Goal: Transaction & Acquisition: Register for event/course

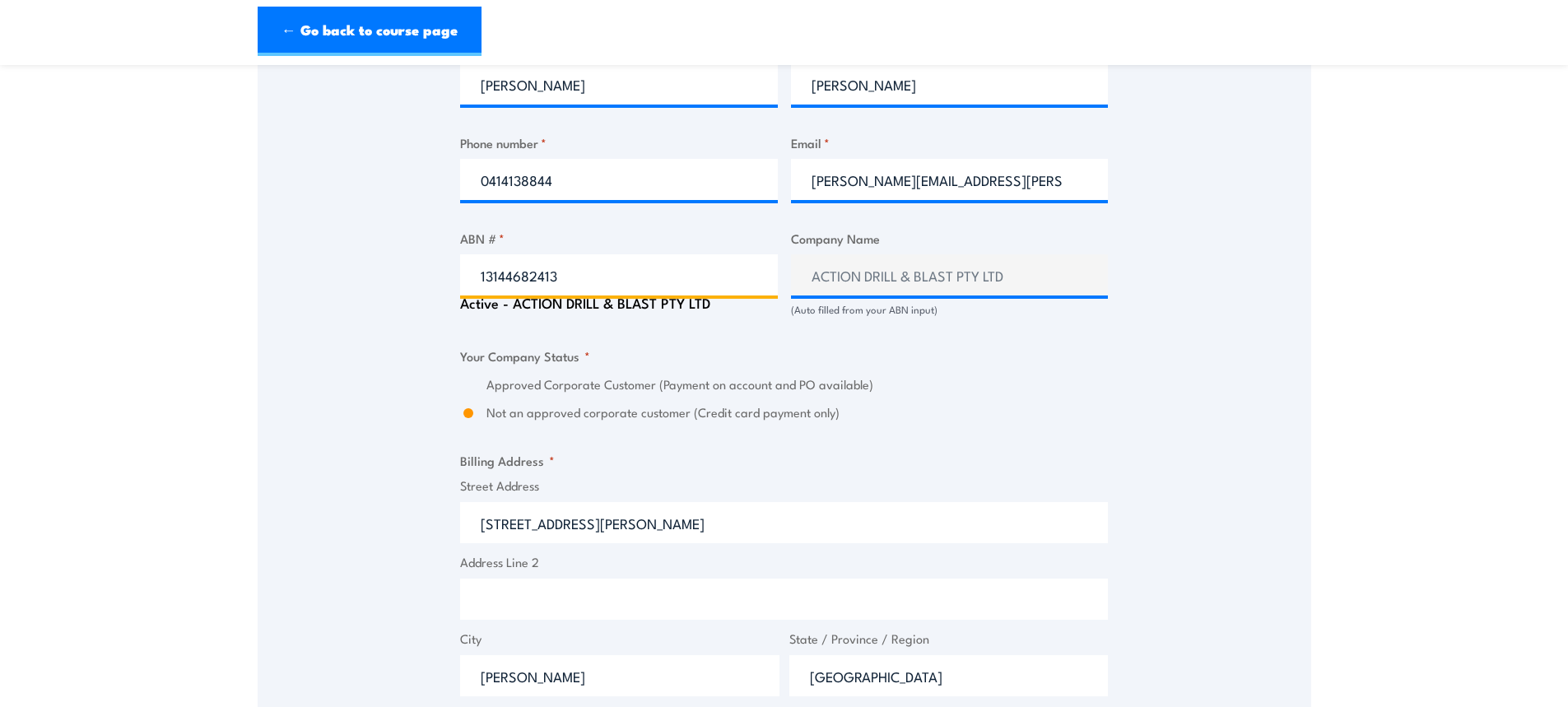
click at [571, 273] on input "13144682413" at bounding box center [619, 275] width 318 height 41
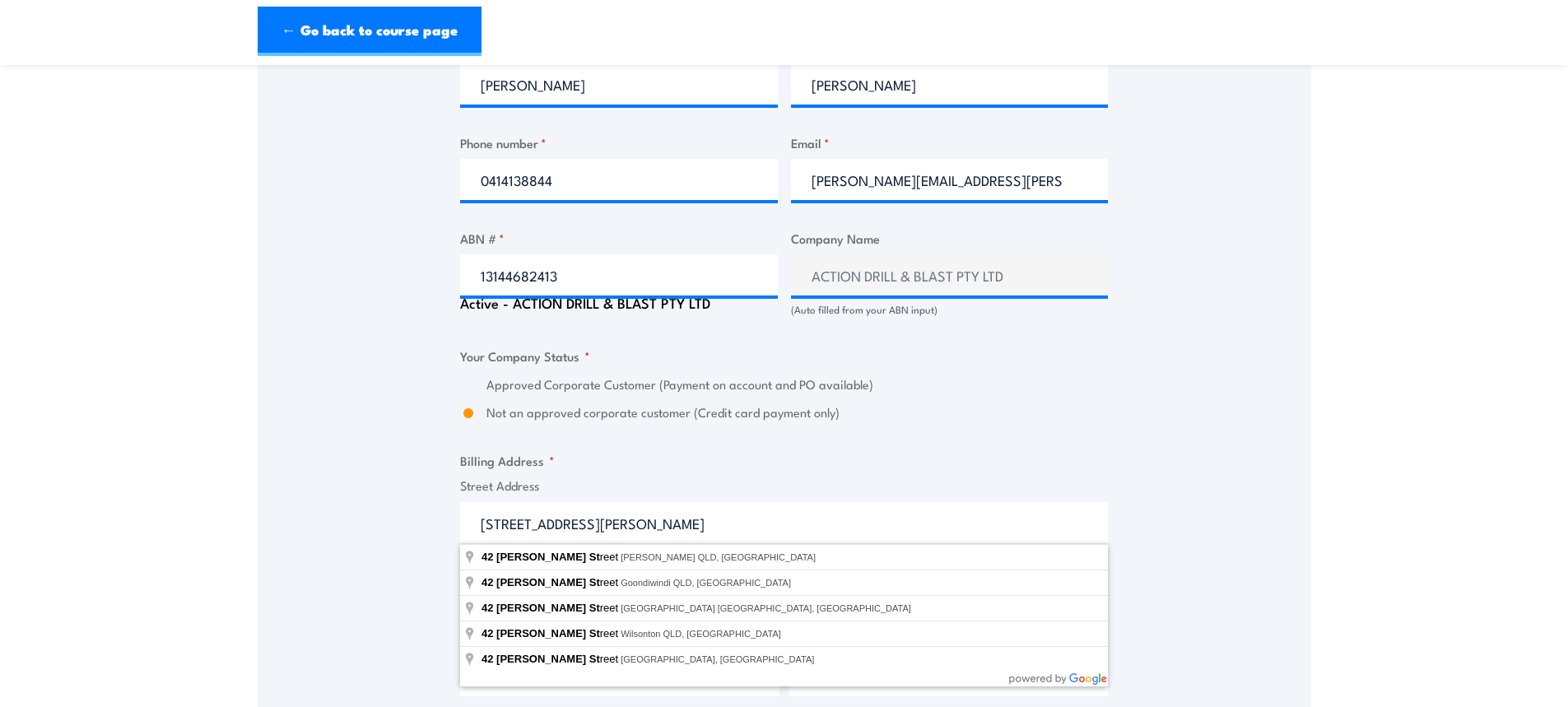
click at [779, 433] on div "Billing details I am enroling as: * An individual (I am paying for this myself)…" at bounding box center [784, 397] width 647 height 1721
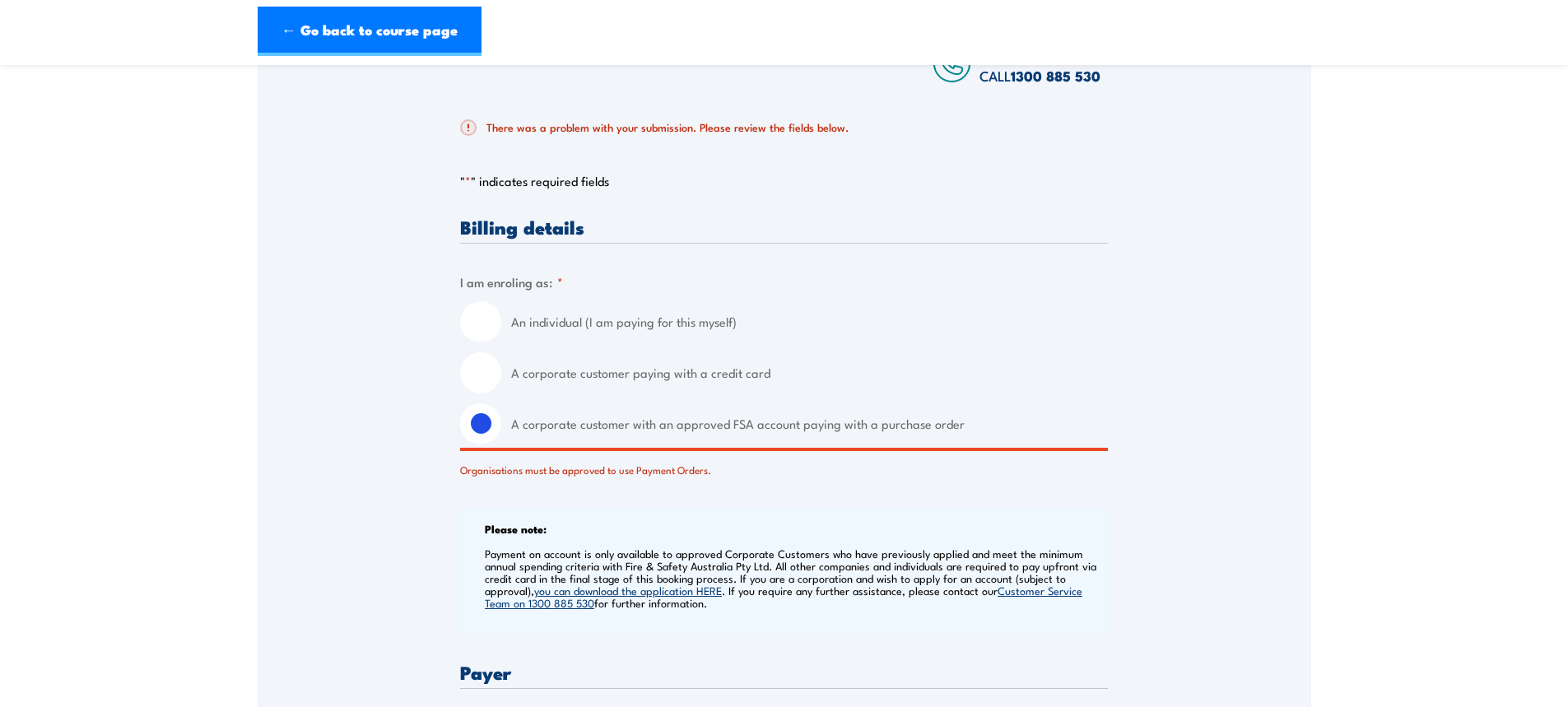
scroll to position [329, 0]
click at [473, 369] on input "A corporate customer paying with a credit card" at bounding box center [481, 371] width 41 height 41
radio input "true"
radio input "false"
click at [477, 422] on input "A corporate customer with an approved FSA account paying with a purchase order" at bounding box center [481, 423] width 41 height 41
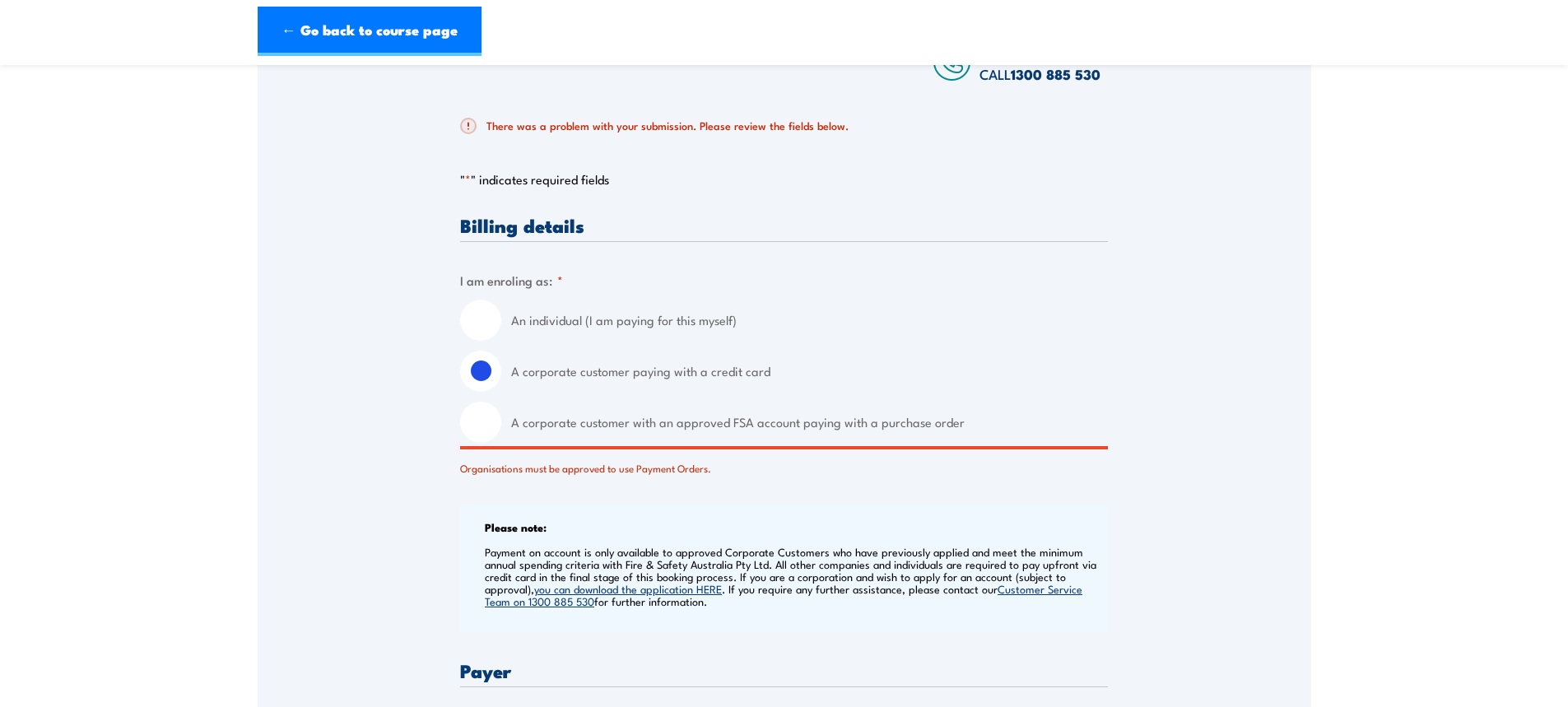
radio input "true"
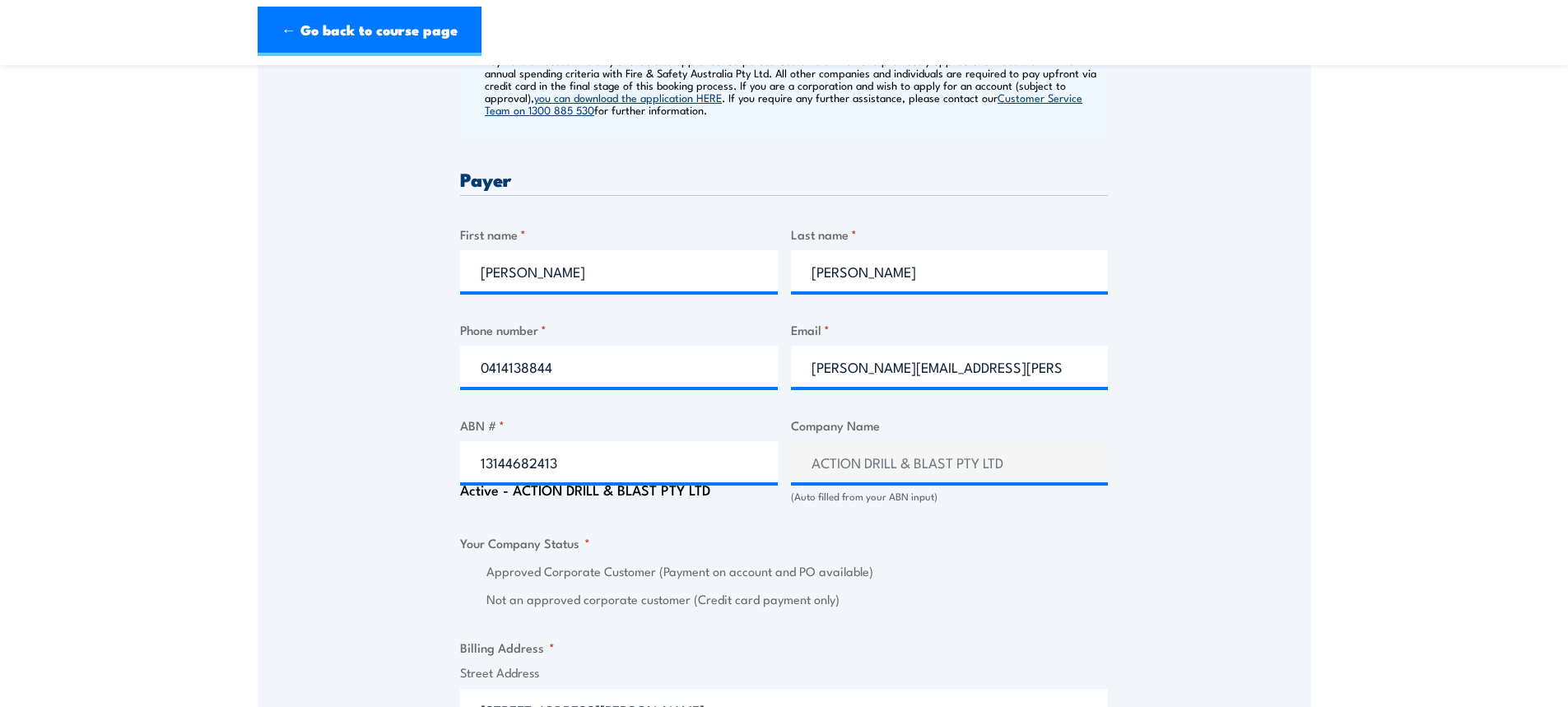
scroll to position [824, 0]
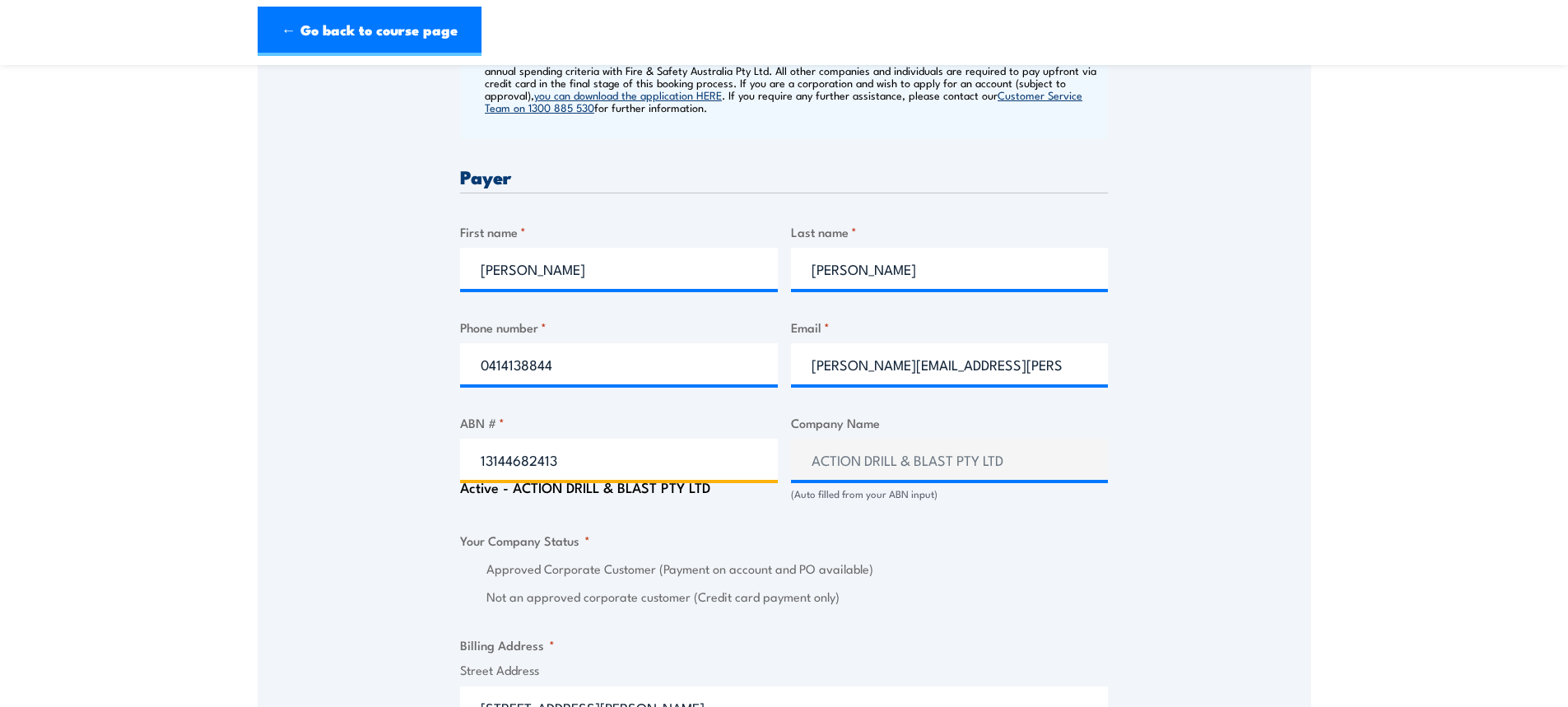
click at [716, 442] on input "13144682413" at bounding box center [619, 460] width 318 height 41
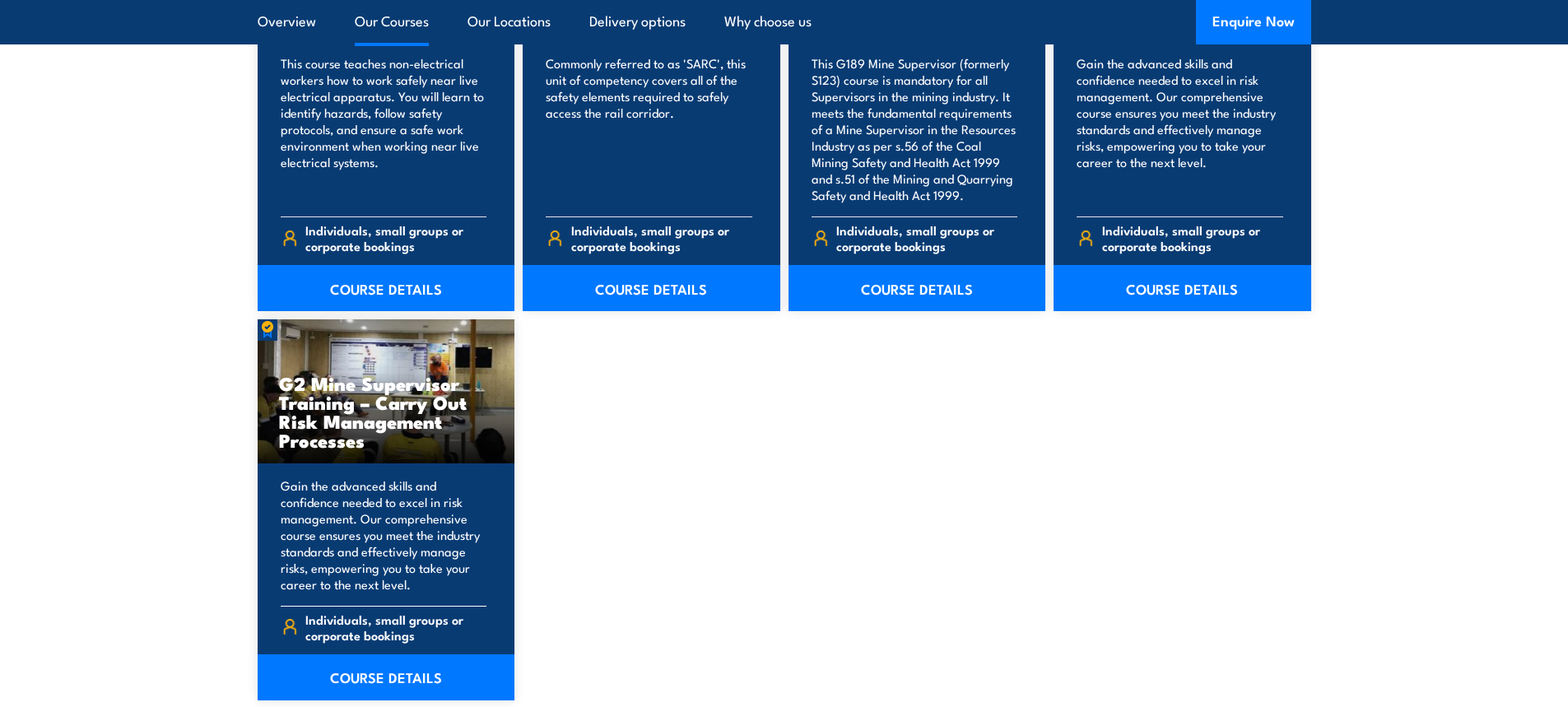
scroll to position [2717, 0]
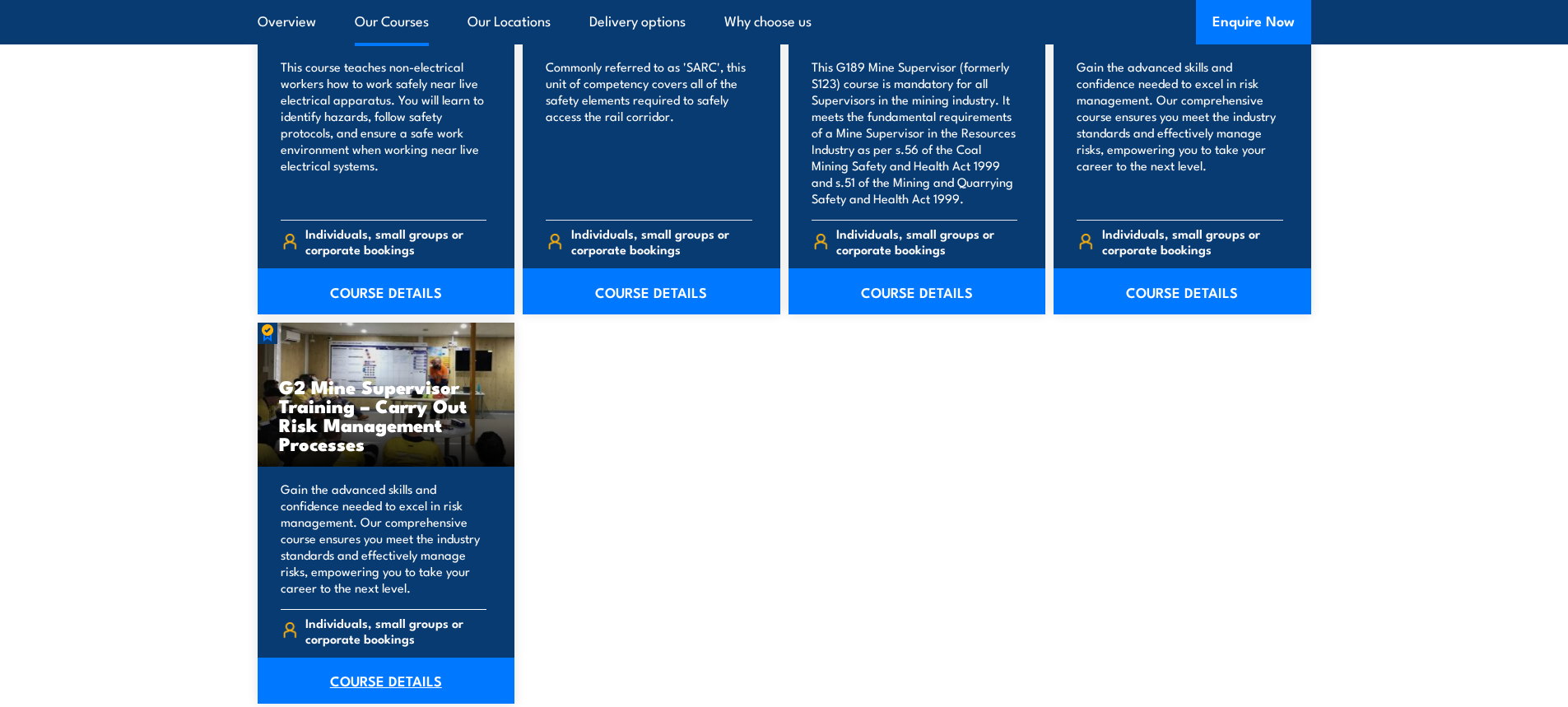
click at [410, 680] on link "COURSE DETAILS" at bounding box center [386, 681] width 258 height 46
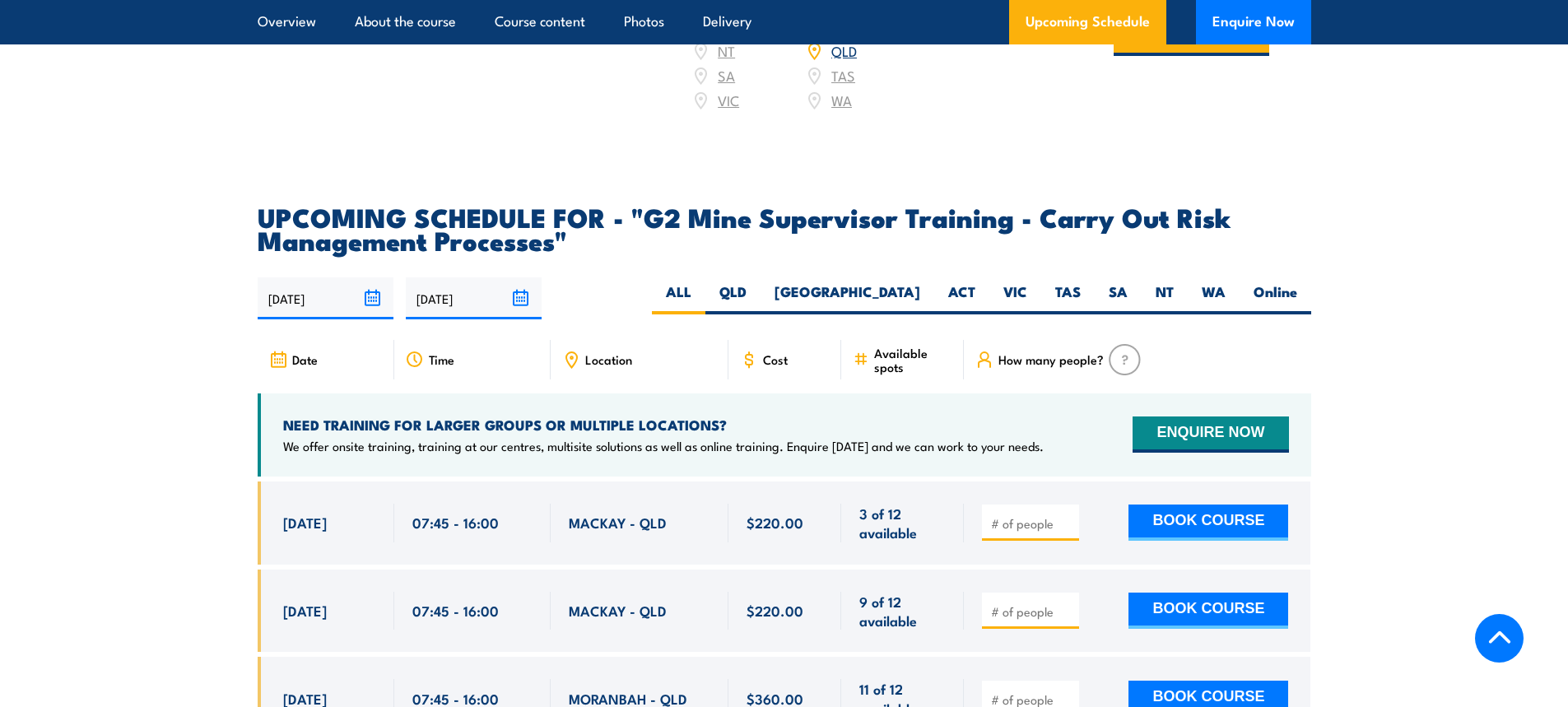
scroll to position [2882, 0]
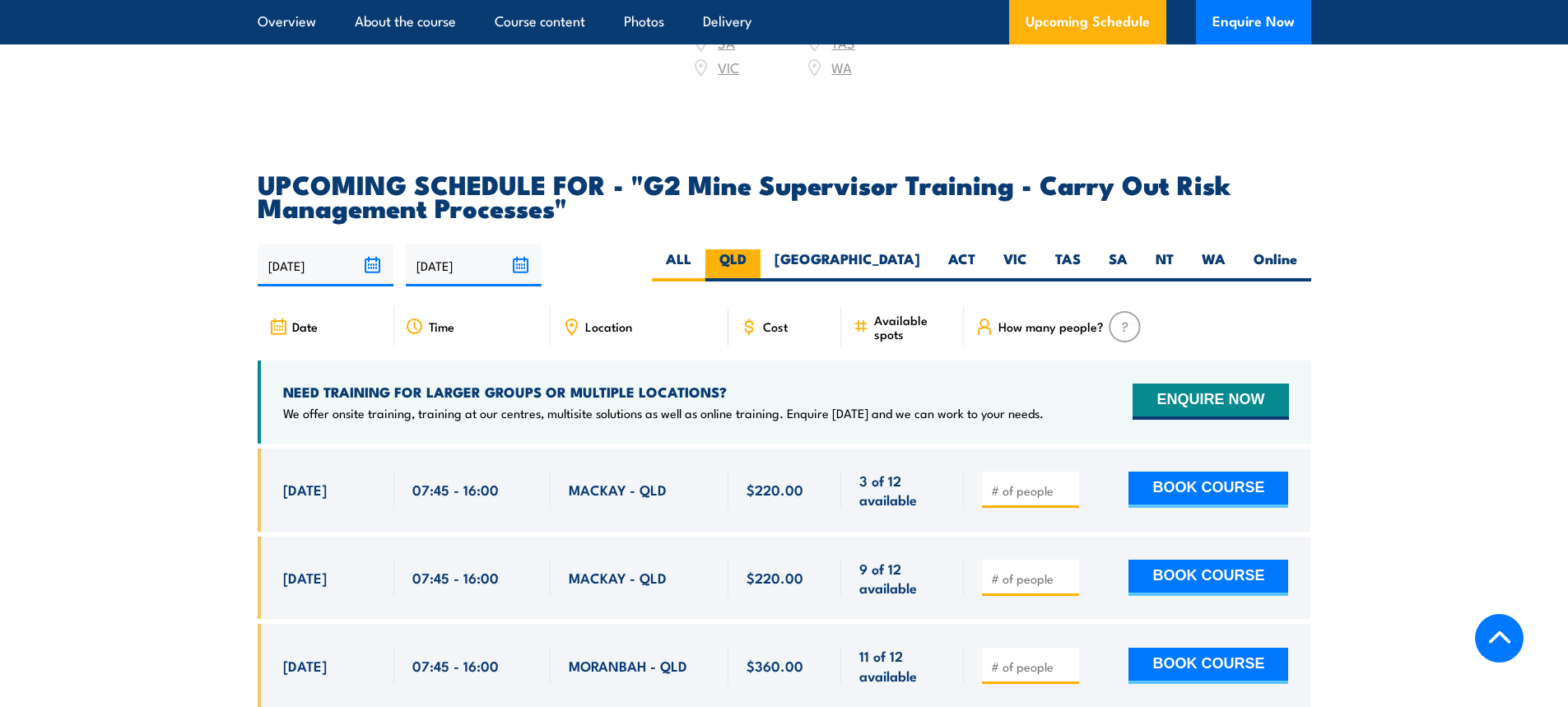
click at [761, 267] on label "QLD" at bounding box center [732, 265] width 55 height 32
click at [757, 260] on input "QLD" at bounding box center [751, 254] width 10 height 10
radio input "true"
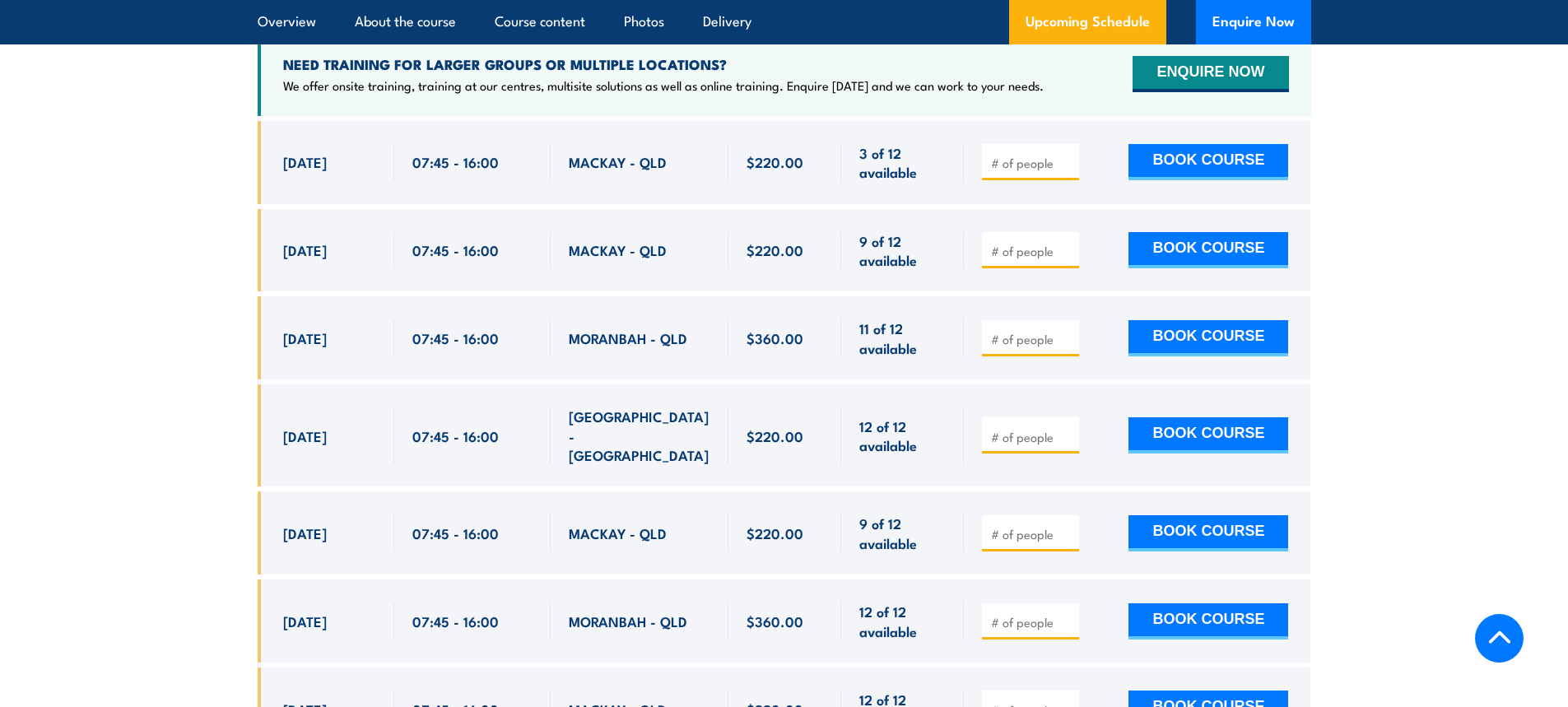
scroll to position [3232, 0]
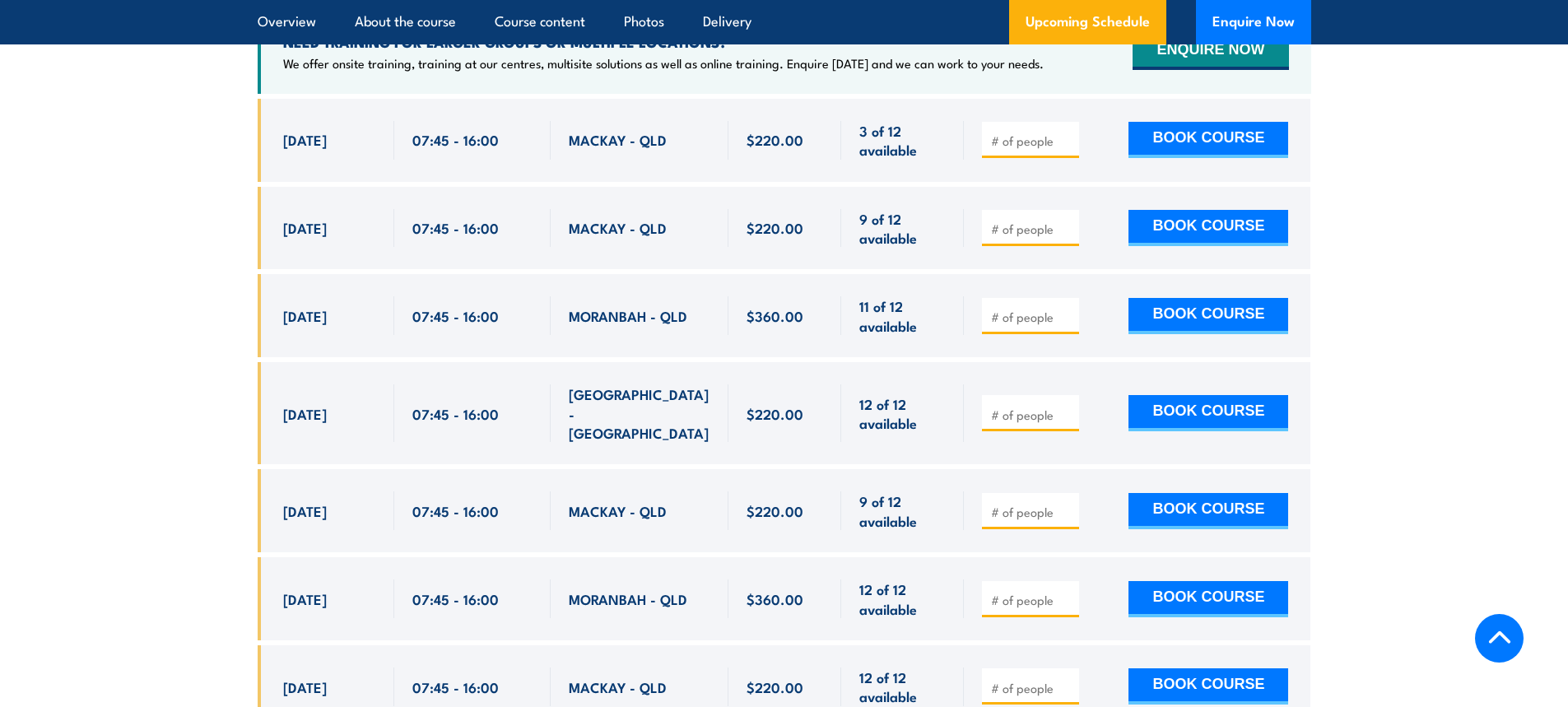
click at [1022, 422] on input "number" at bounding box center [1032, 415] width 82 height 16
type input "1"
click at [1067, 415] on input "1" at bounding box center [1032, 415] width 82 height 16
click at [1200, 415] on button "BOOK COURSE" at bounding box center [1208, 413] width 160 height 36
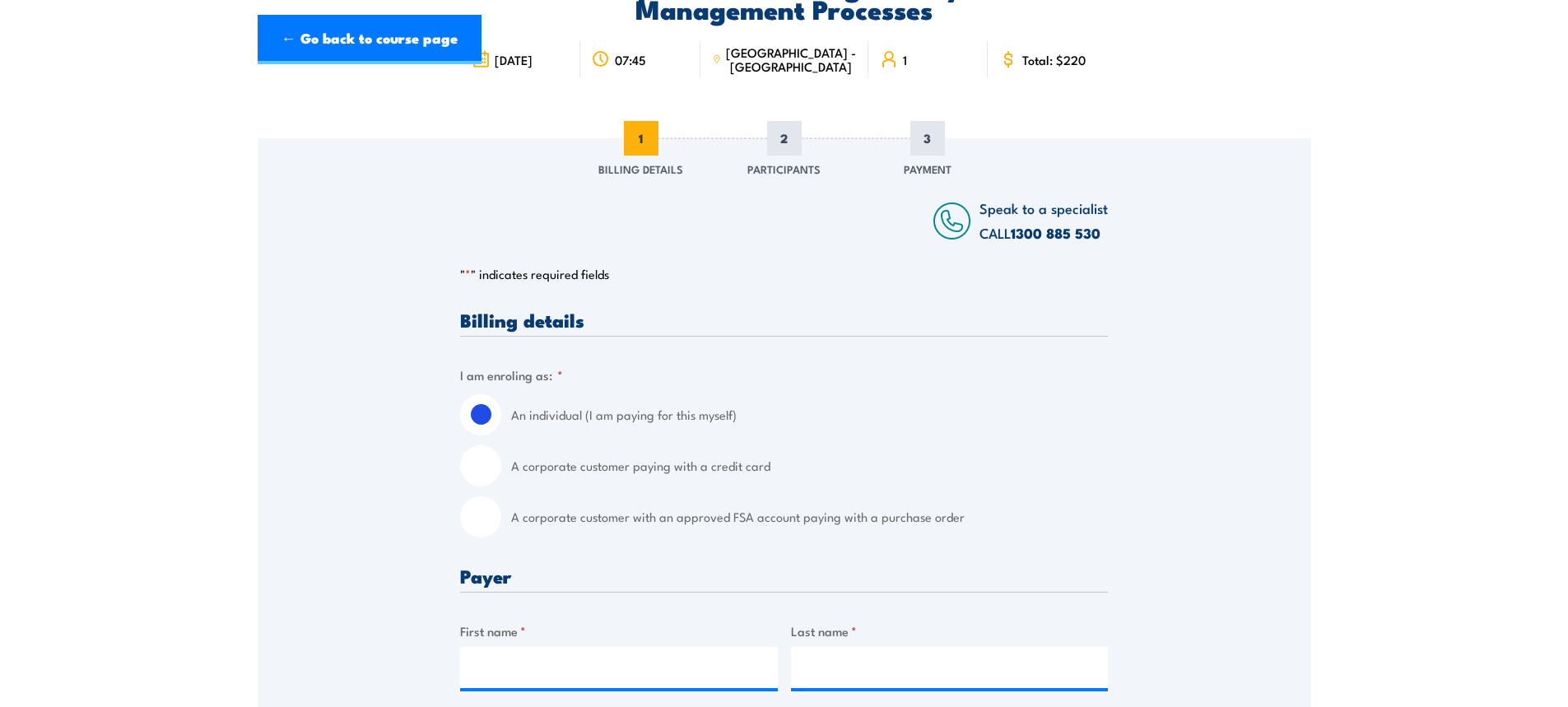
scroll to position [411, 0]
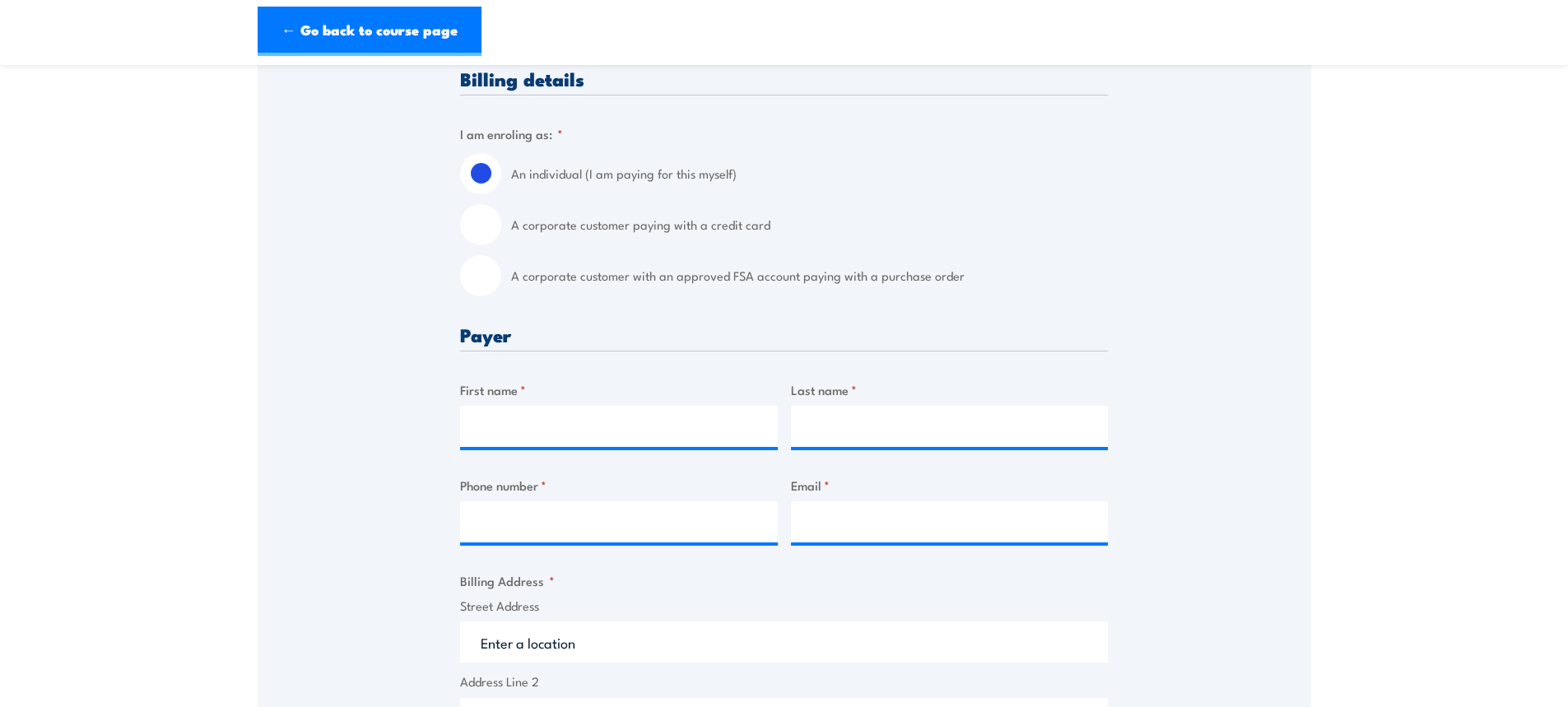
click at [493, 283] on input "A corporate customer with an approved FSA account paying with a purchase order" at bounding box center [481, 276] width 41 height 41
radio input "true"
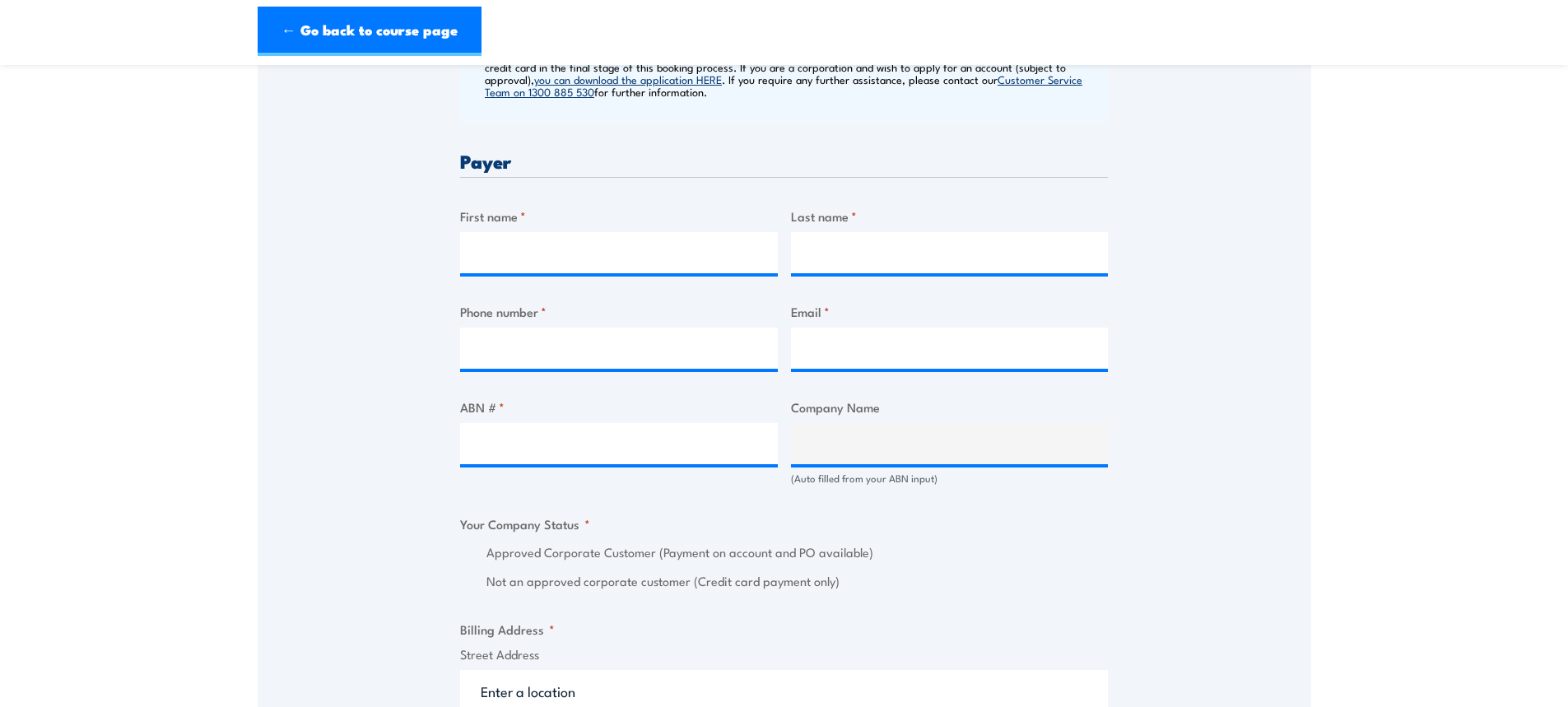
scroll to position [741, 0]
click at [524, 255] on input "First name *" at bounding box center [619, 253] width 318 height 41
type input "Dana"
drag, startPoint x: 797, startPoint y: 256, endPoint x: 902, endPoint y: 273, distance: 106.4
click at [821, 258] on input "Last name *" at bounding box center [950, 253] width 318 height 41
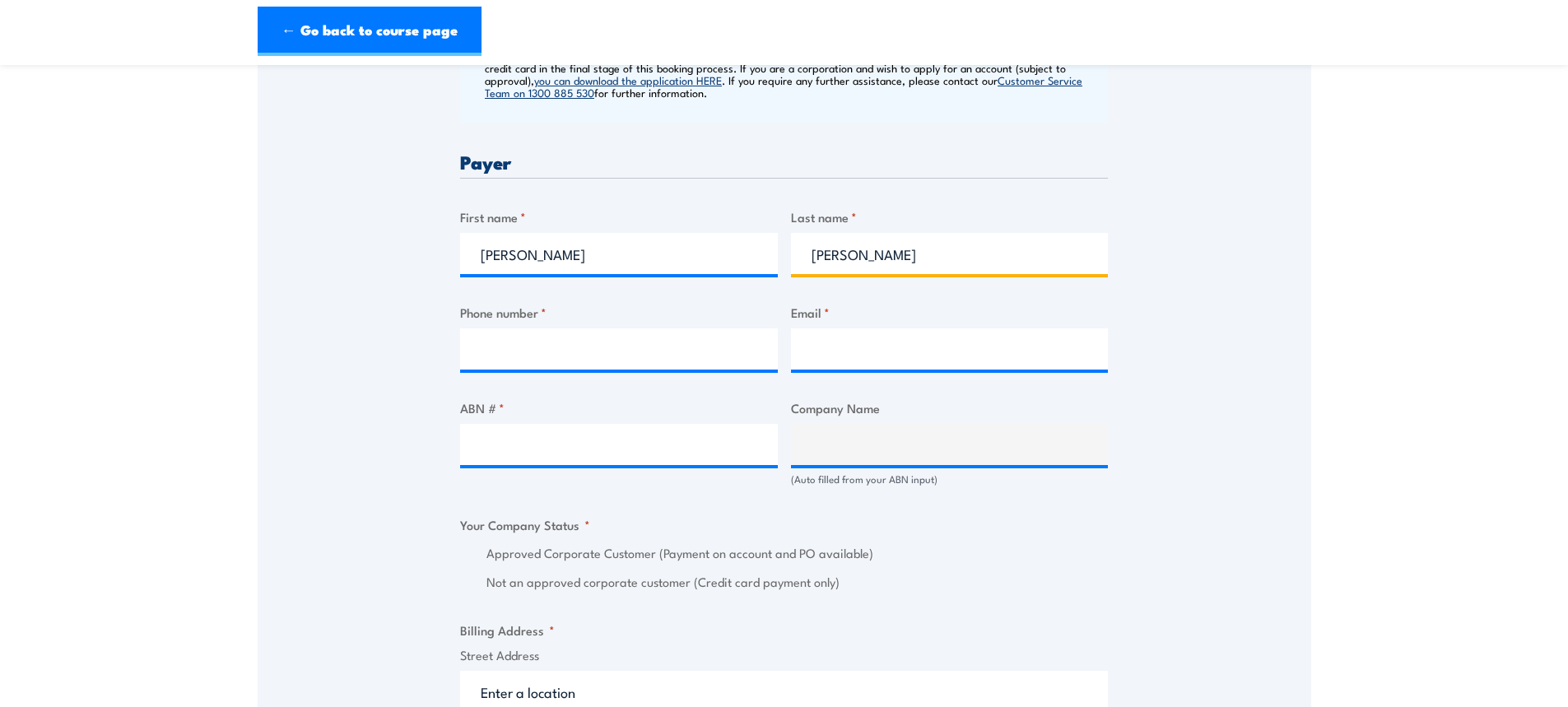
type input "Crisan"
drag, startPoint x: 611, startPoint y: 375, endPoint x: 601, endPoint y: 366, distance: 13.5
click at [602, 366] on div "Billing details I am enroling as: * An individual (I am paying for this myself)…" at bounding box center [784, 583] width 647 height 1688
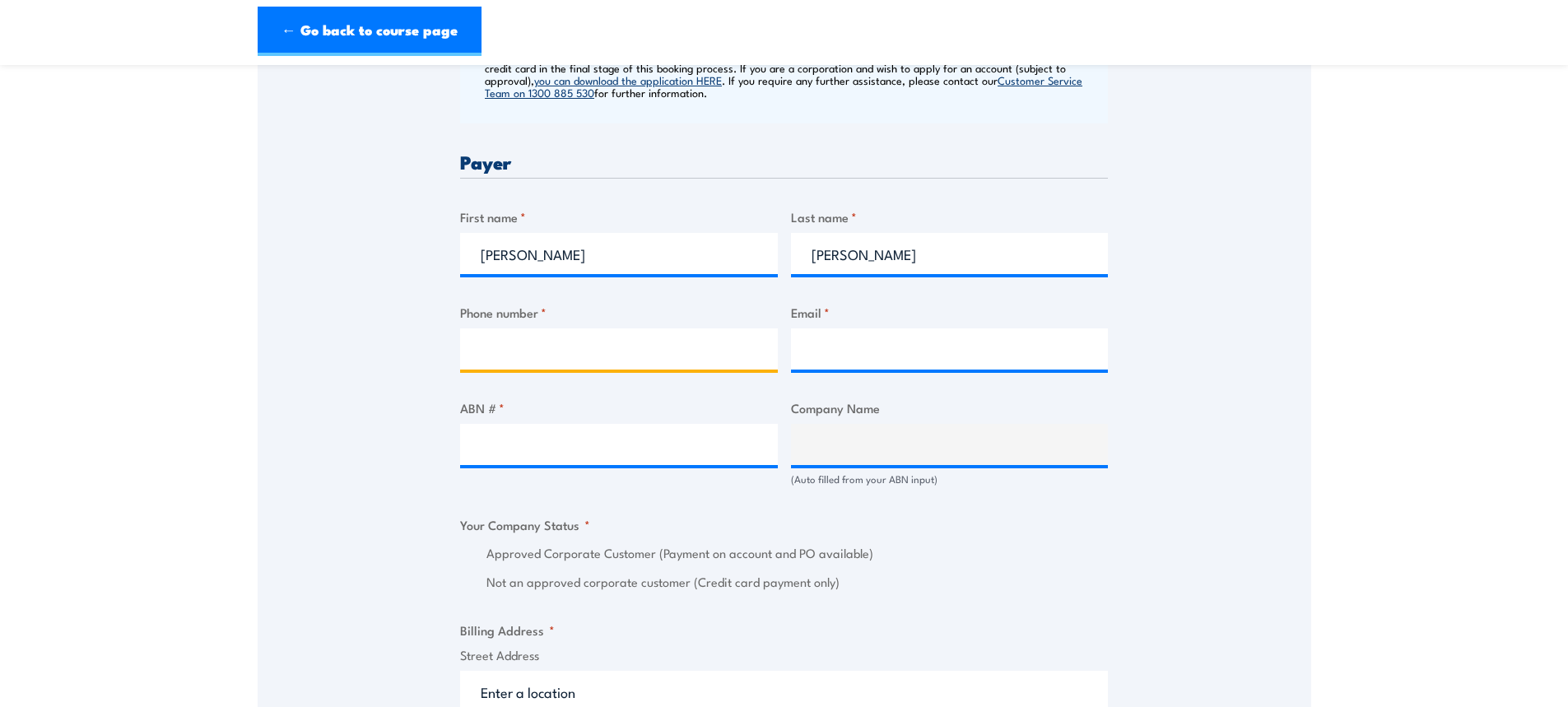
click at [594, 354] on input "Phone number *" at bounding box center [619, 349] width 318 height 41
click at [503, 347] on input "Phone number *" at bounding box center [619, 349] width 318 height 41
click at [496, 350] on input "Phone number *" at bounding box center [619, 349] width 318 height 41
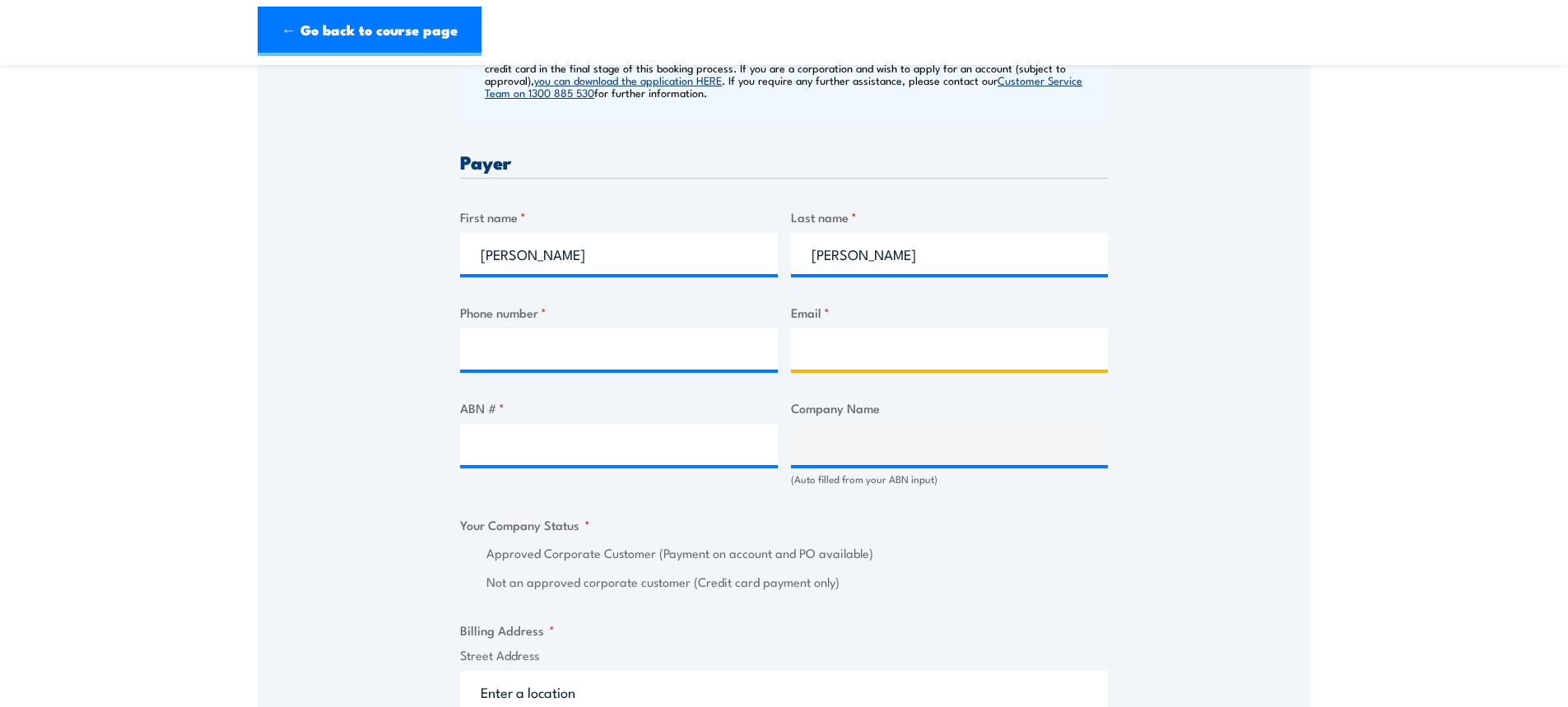
click at [955, 351] on input "Email *" at bounding box center [950, 349] width 318 height 41
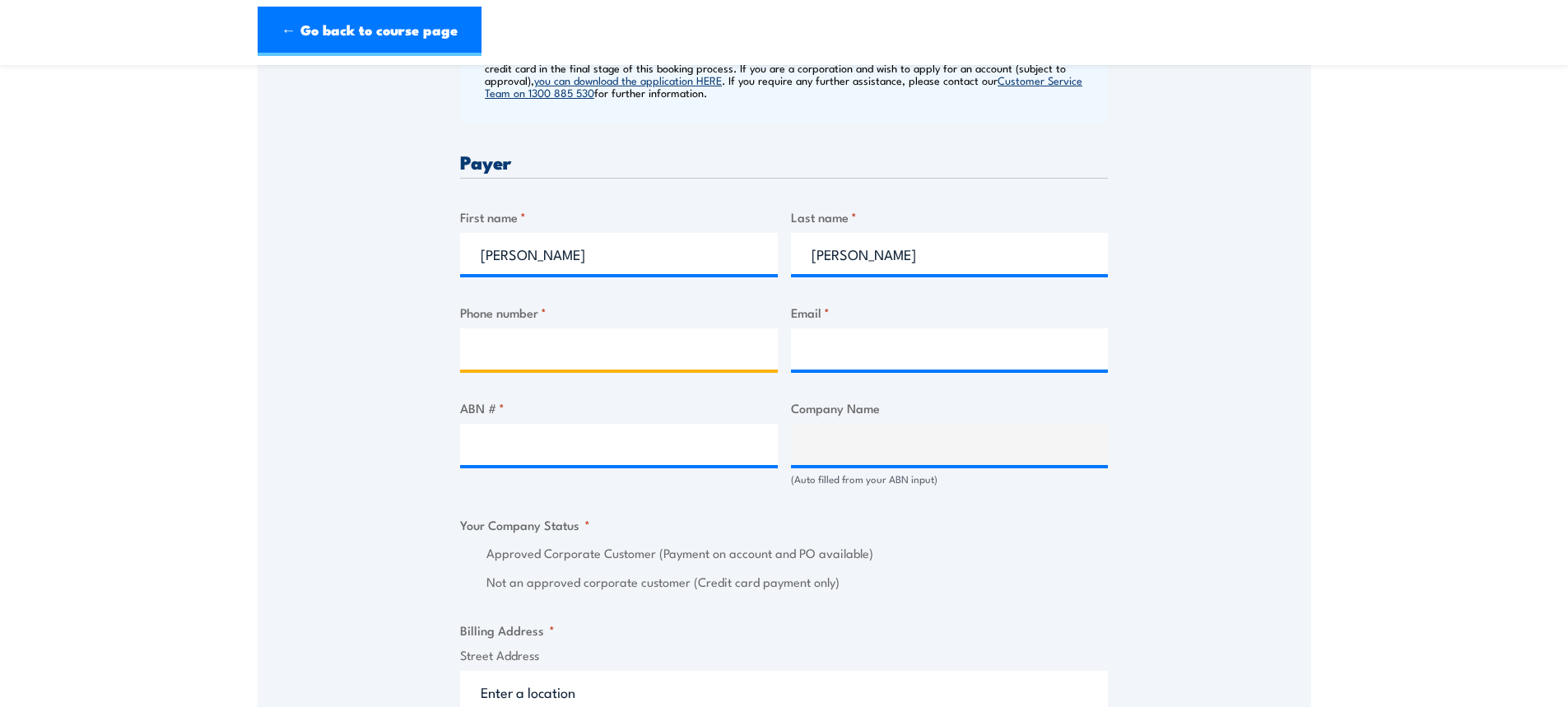
click at [555, 359] on input "Phone number *" at bounding box center [619, 349] width 318 height 41
type input "0414138844"
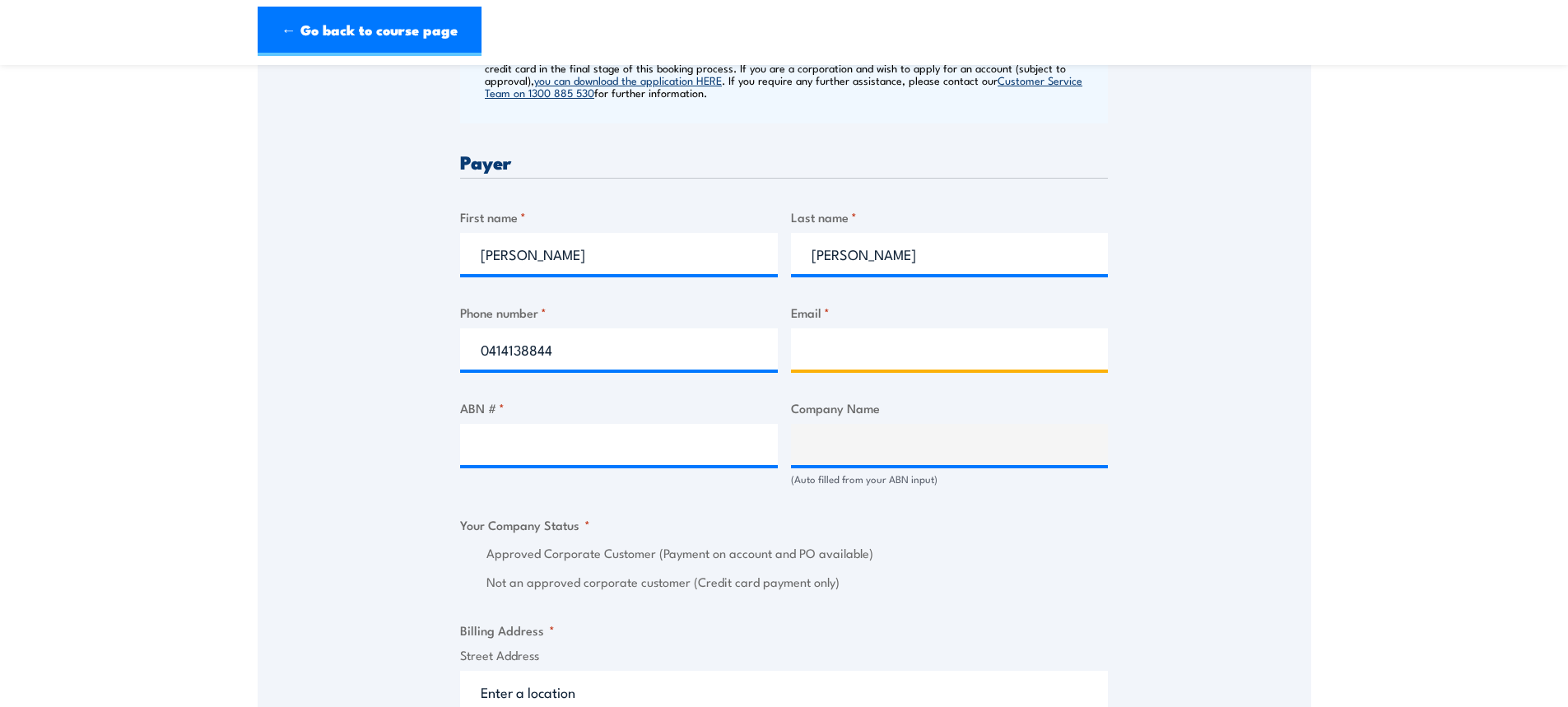
click at [923, 350] on input "Email *" at bounding box center [950, 349] width 318 height 41
type input "dana.crisan@actiondb.com.au"
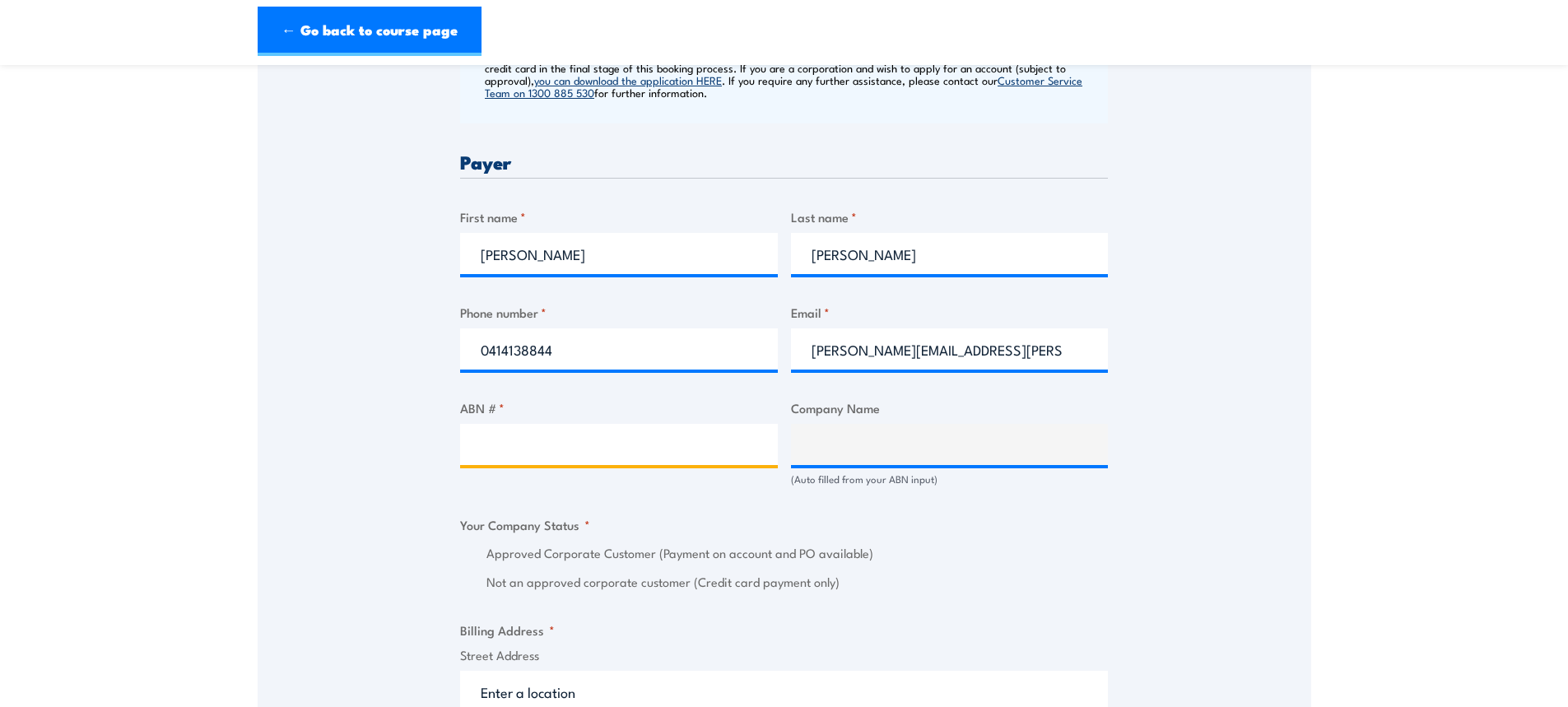
click at [573, 460] on input "ABN # *" at bounding box center [619, 445] width 318 height 41
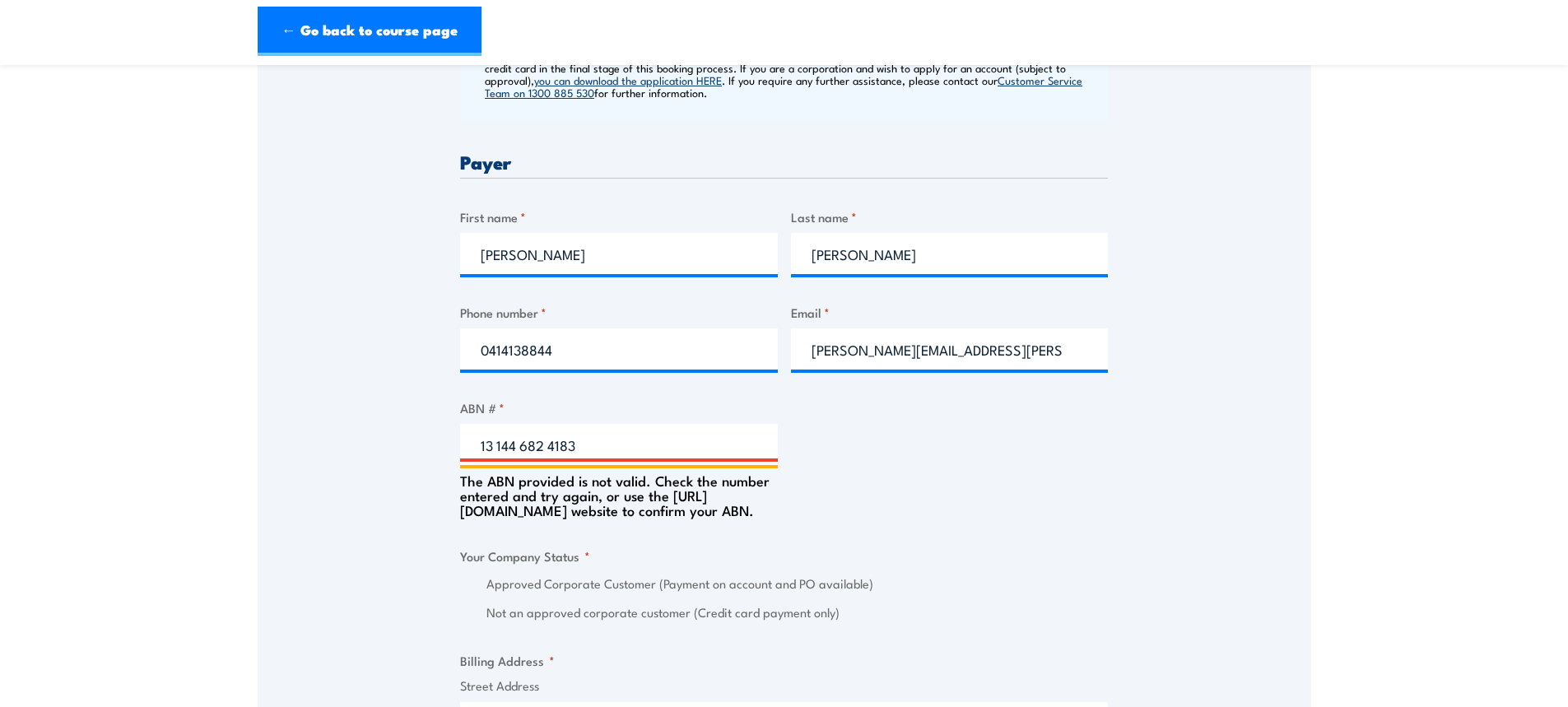
drag, startPoint x: 586, startPoint y: 447, endPoint x: 404, endPoint y: 455, distance: 182.2
click at [407, 454] on div "Speak to a specialist CALL 1300 885 530 CALL 1300 885 530 " * " indicates requi…" at bounding box center [784, 516] width 1054 height 1897
type input "13144682413"
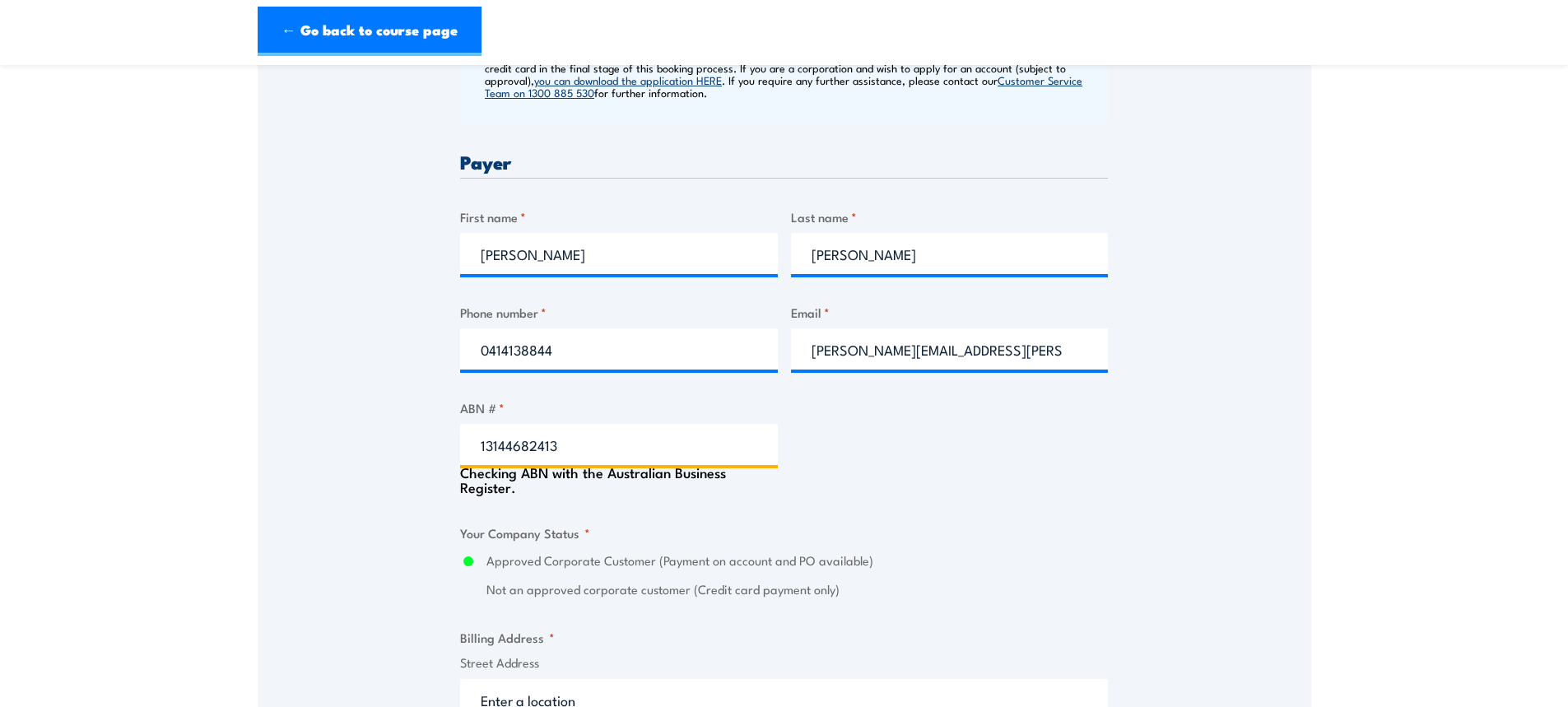
type input "ACTION DRILL & BLAST PTY LTD"
radio input "true"
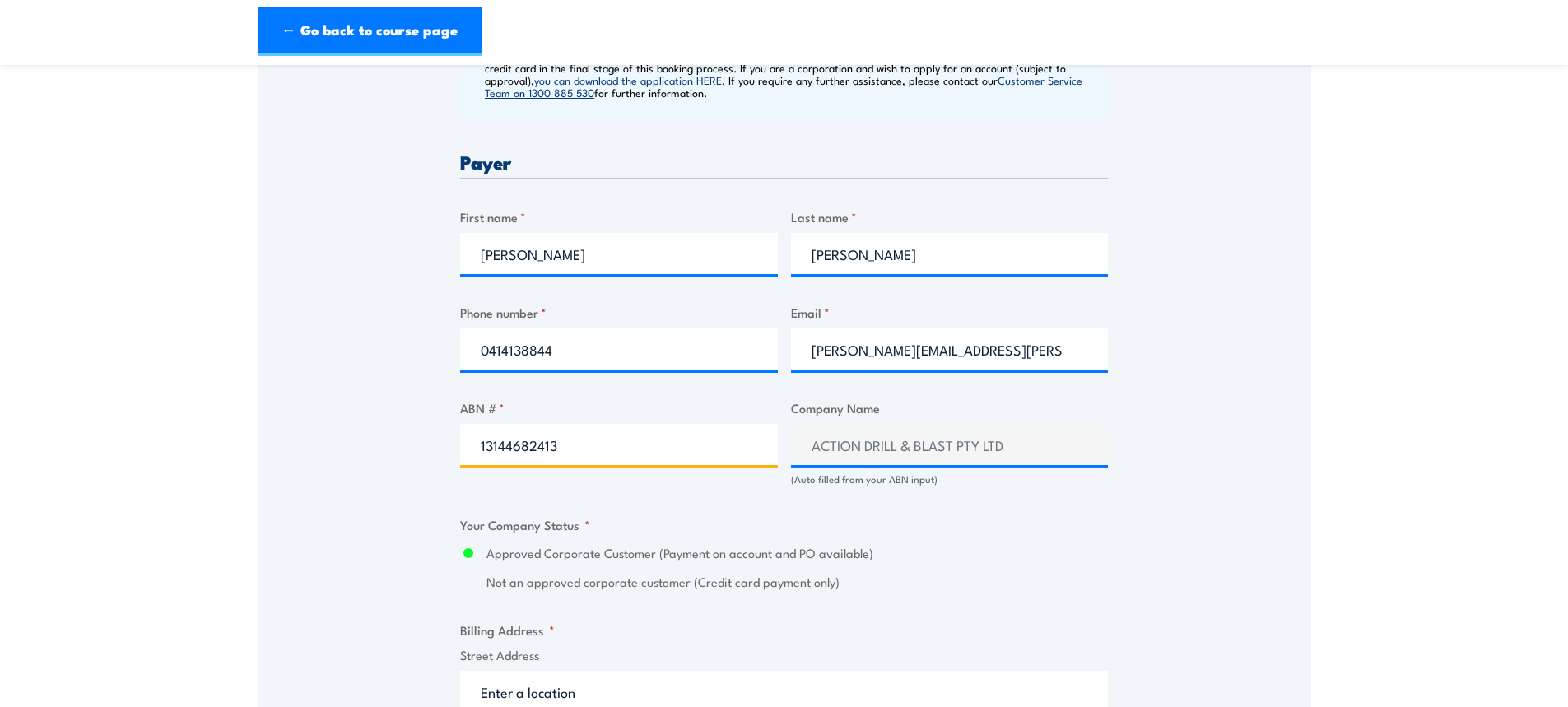
type input "13144682413"
click at [1464, 101] on section "G2 Mine Supervisor Training - Carry Out Risk Management Processes 9 October 202…" at bounding box center [784, 446] width 1568 height 2209
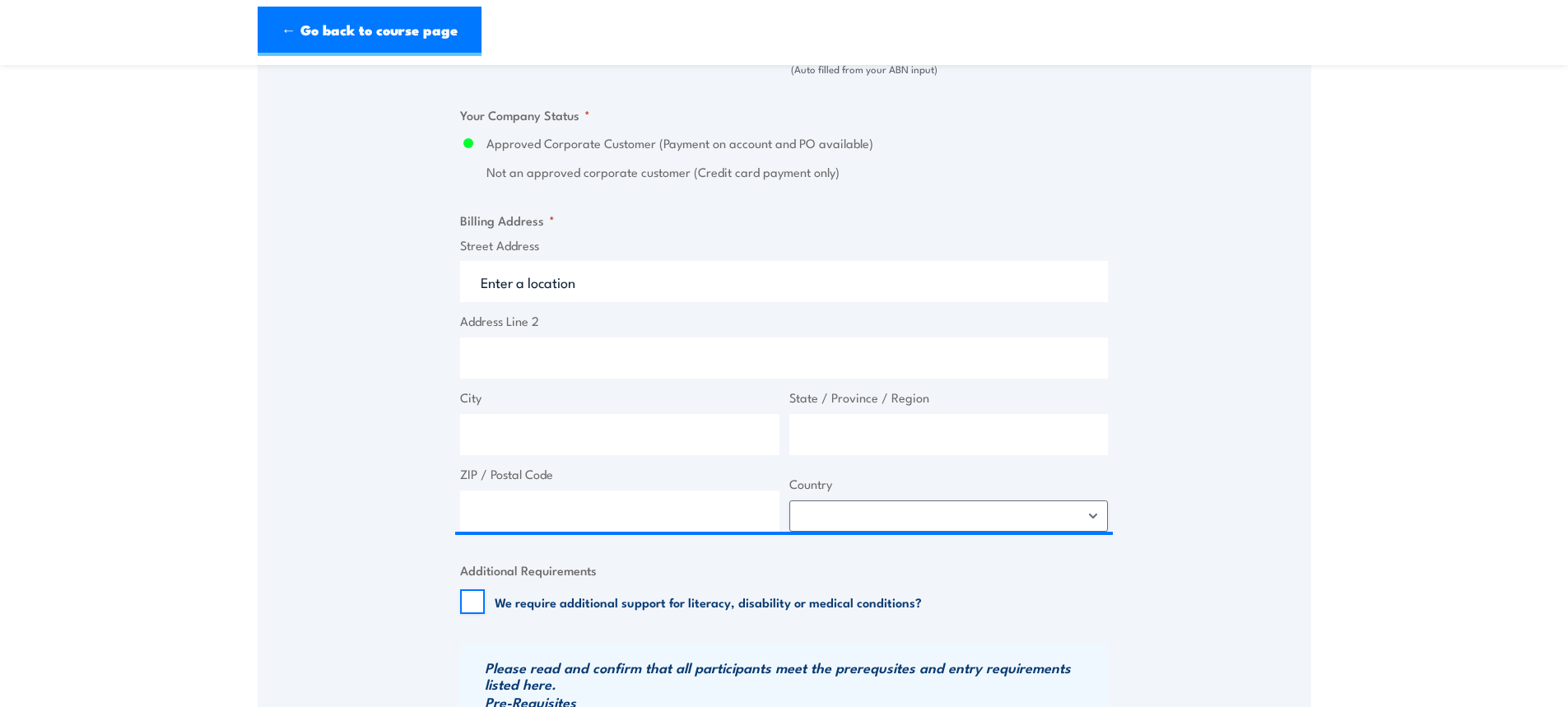
scroll to position [1153, 0]
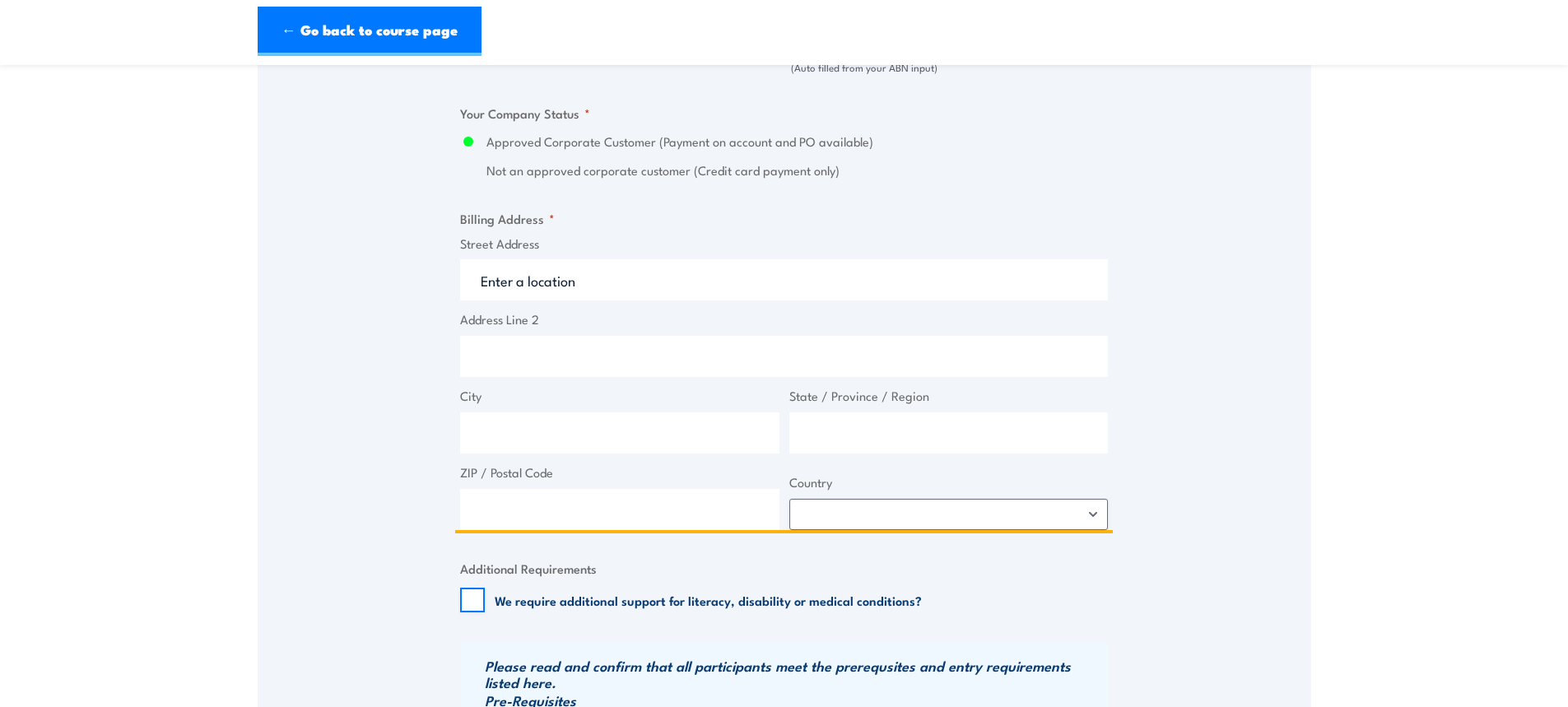
click at [579, 283] on input "Street Address" at bounding box center [784, 280] width 647 height 41
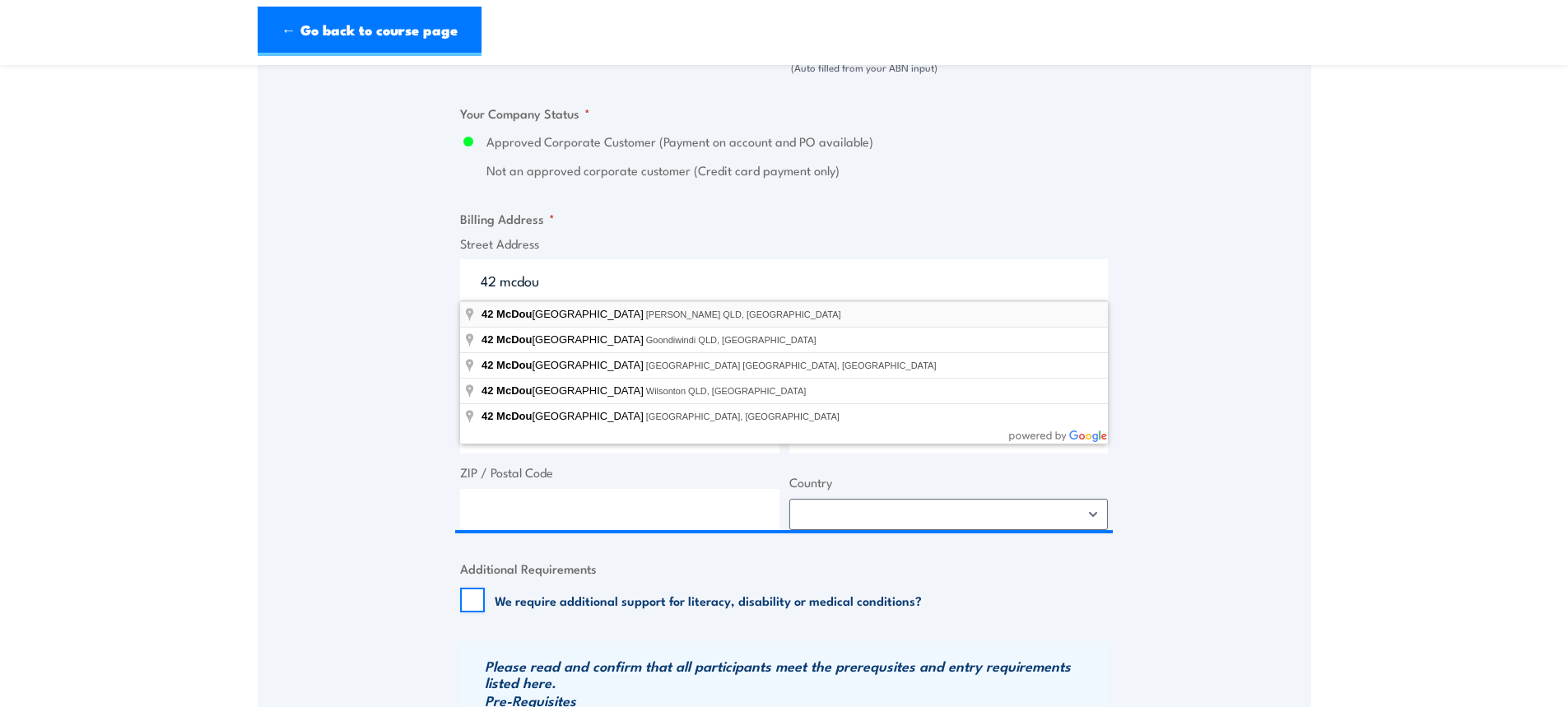
type input "42 McDougall Street, Milton QLD, Australia"
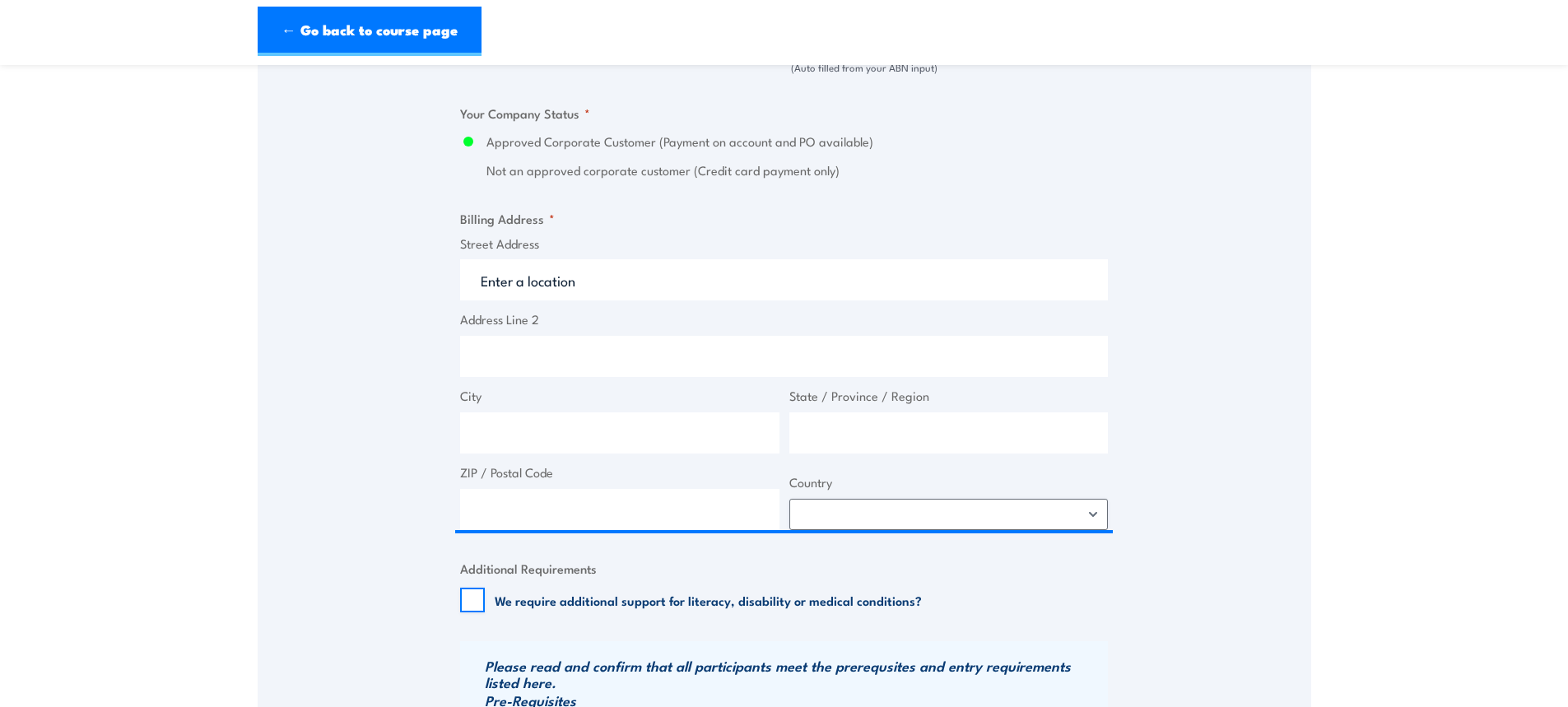
type input "42 McDougall St"
type input "Milton"
type input "Queensland"
type input "4064"
select select "Australia"
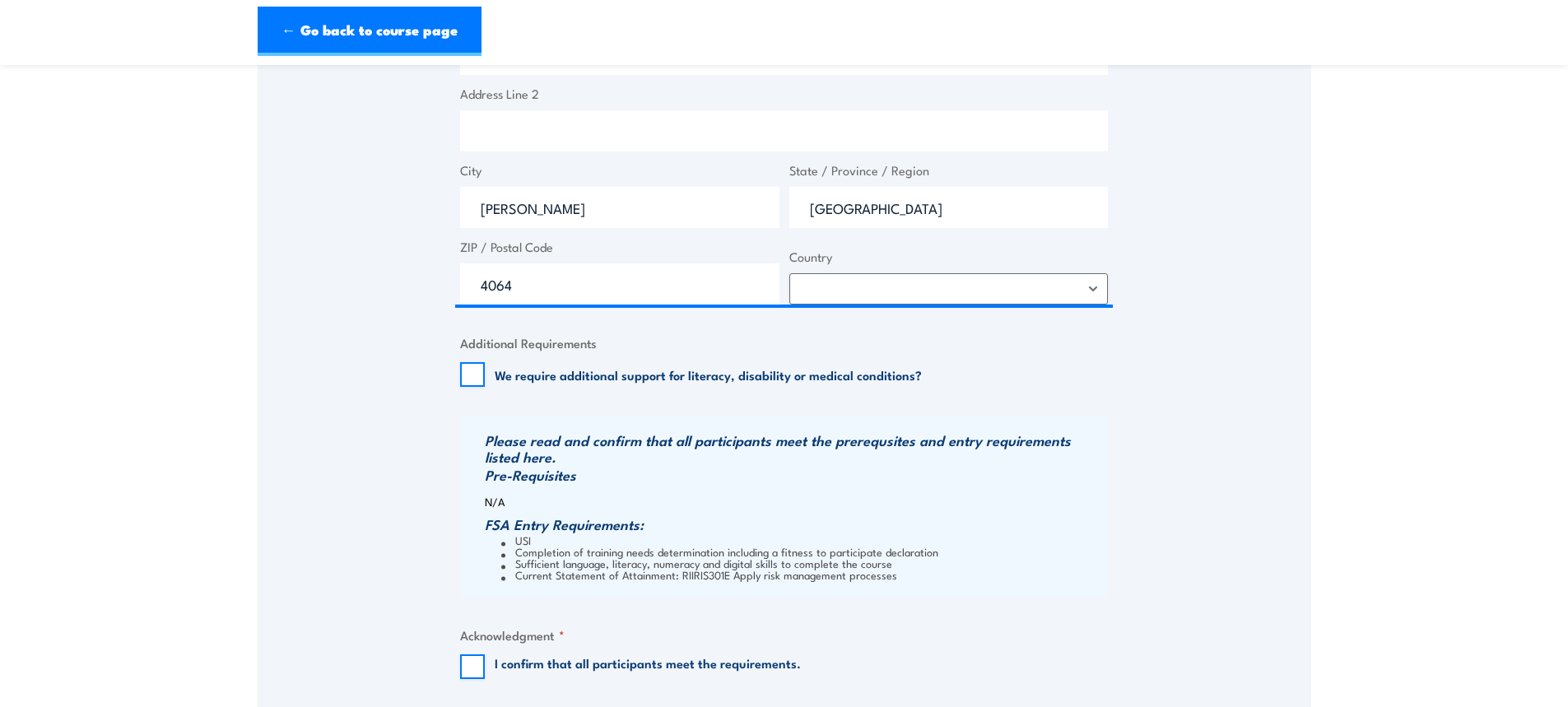
scroll to position [1399, 0]
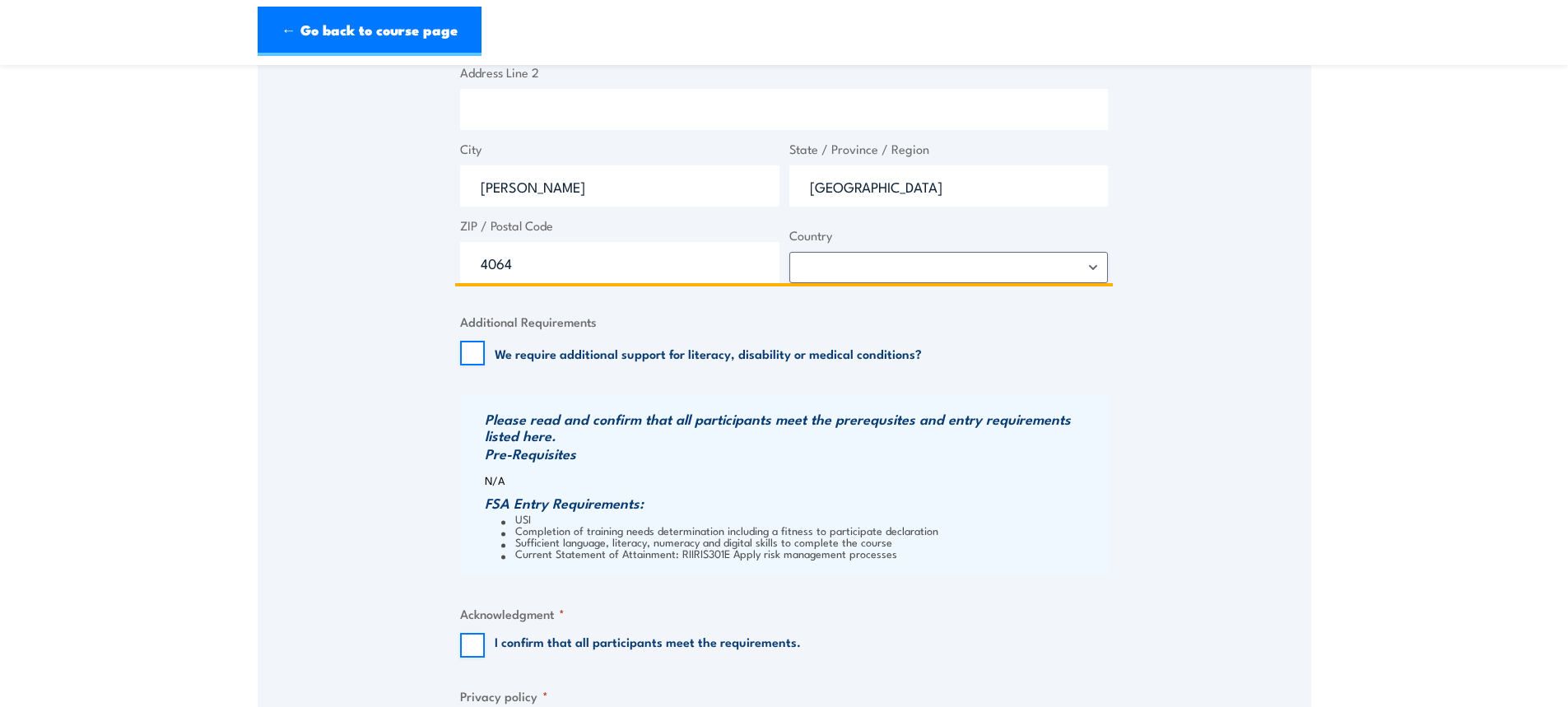
click at [520, 107] on input "Address Line 2" at bounding box center [784, 110] width 647 height 41
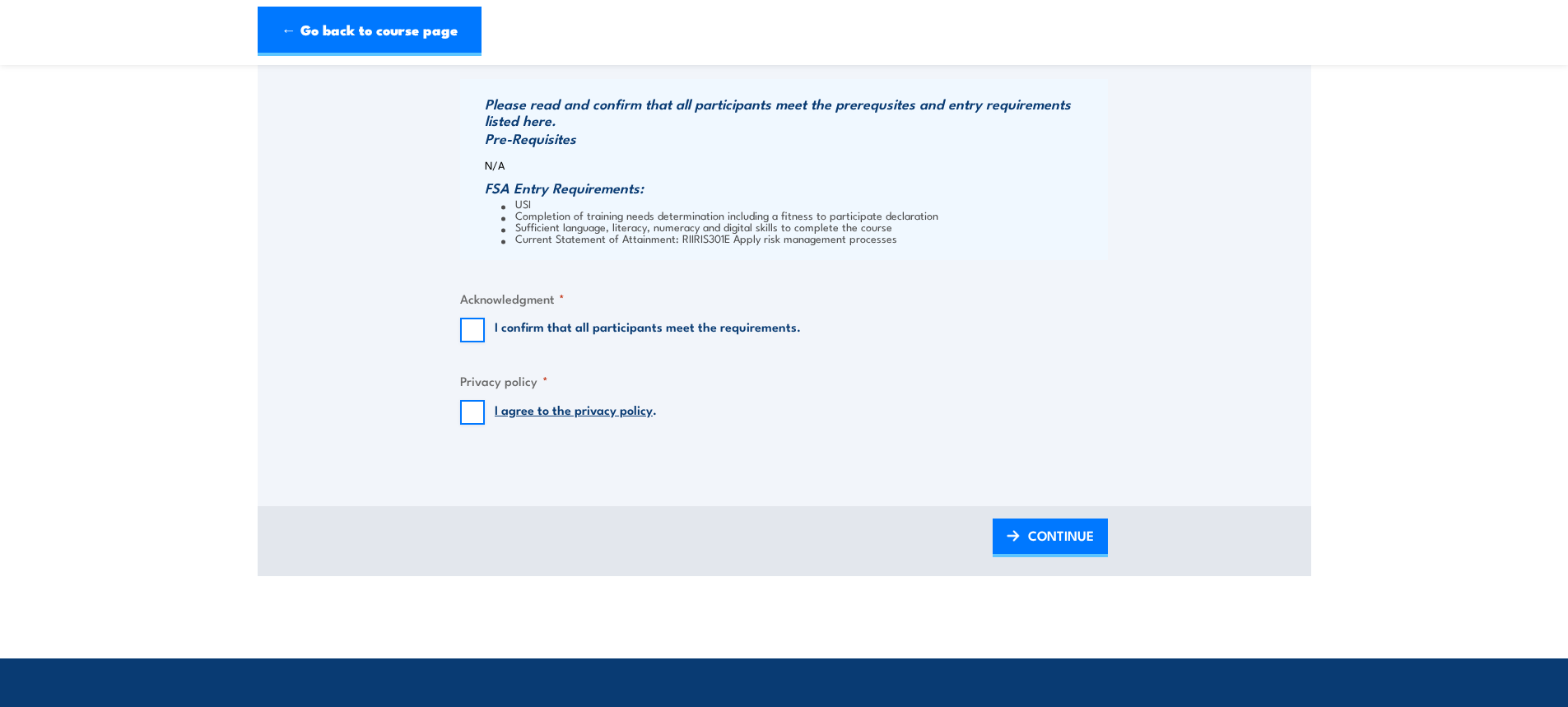
scroll to position [1729, 0]
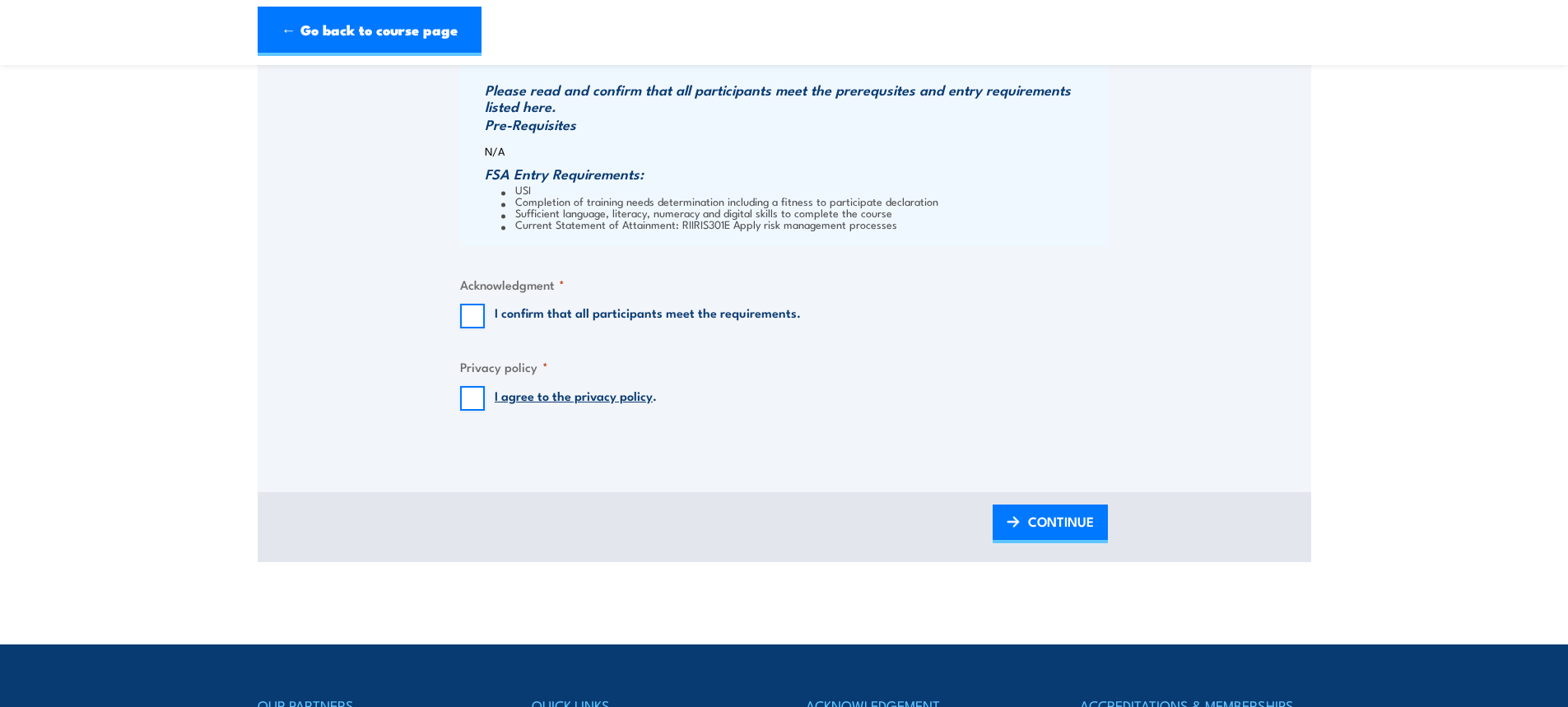
type input "Level 2"
click at [477, 311] on input "I confirm that all participants meet the requirements." at bounding box center [472, 316] width 25 height 25
checkbox input "true"
click at [471, 398] on input "I agree to the privacy policy ." at bounding box center [472, 399] width 25 height 25
checkbox input "true"
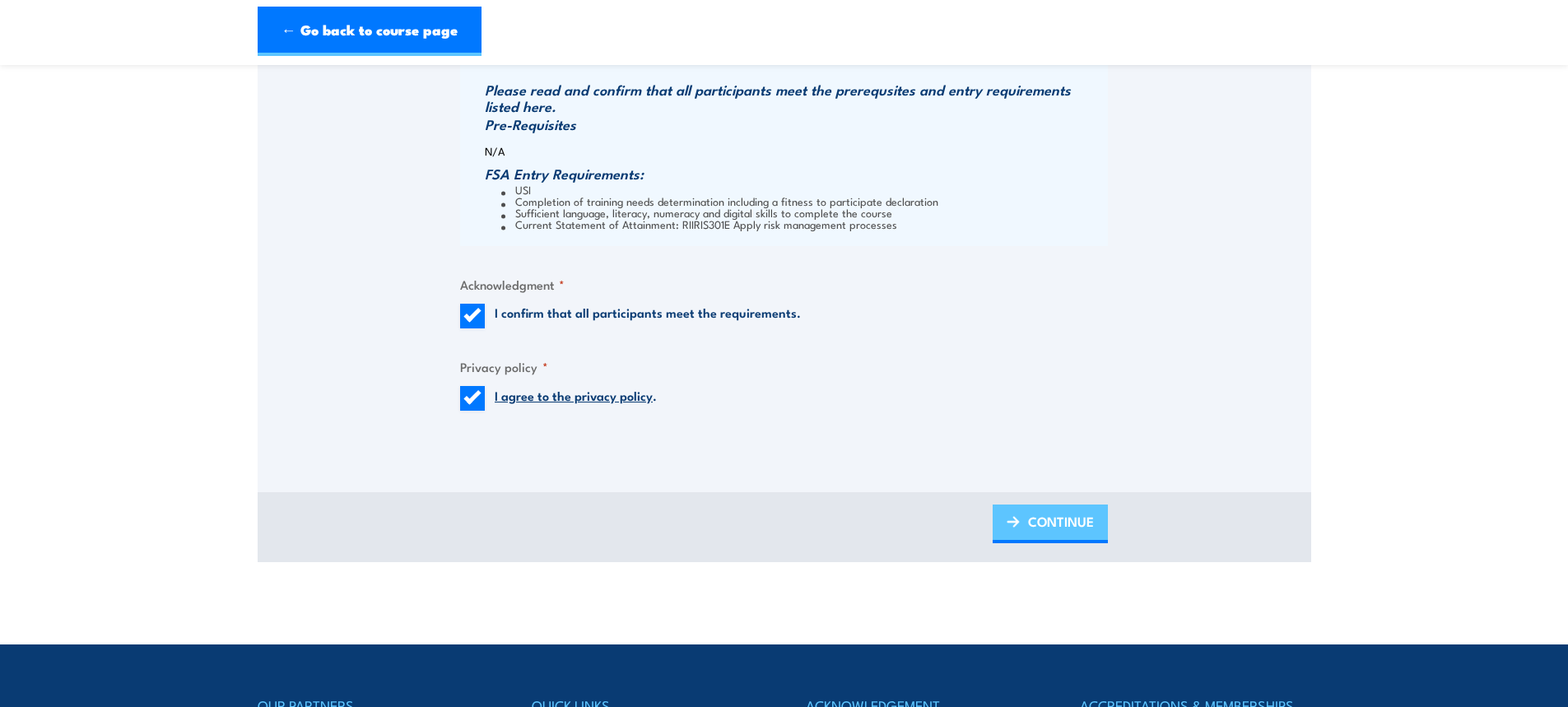
click at [1042, 532] on span "CONTINUE" at bounding box center [1061, 521] width 66 height 44
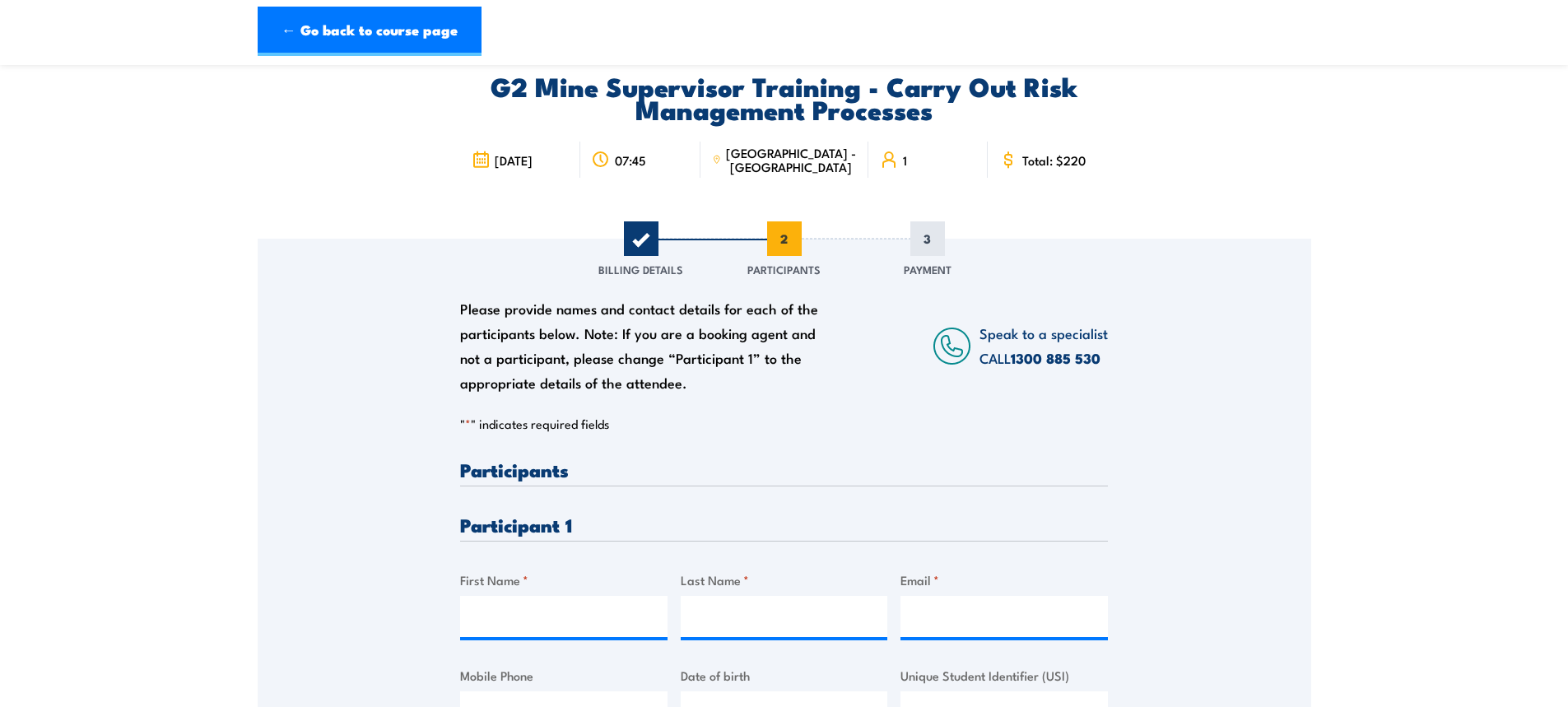
scroll to position [329, 0]
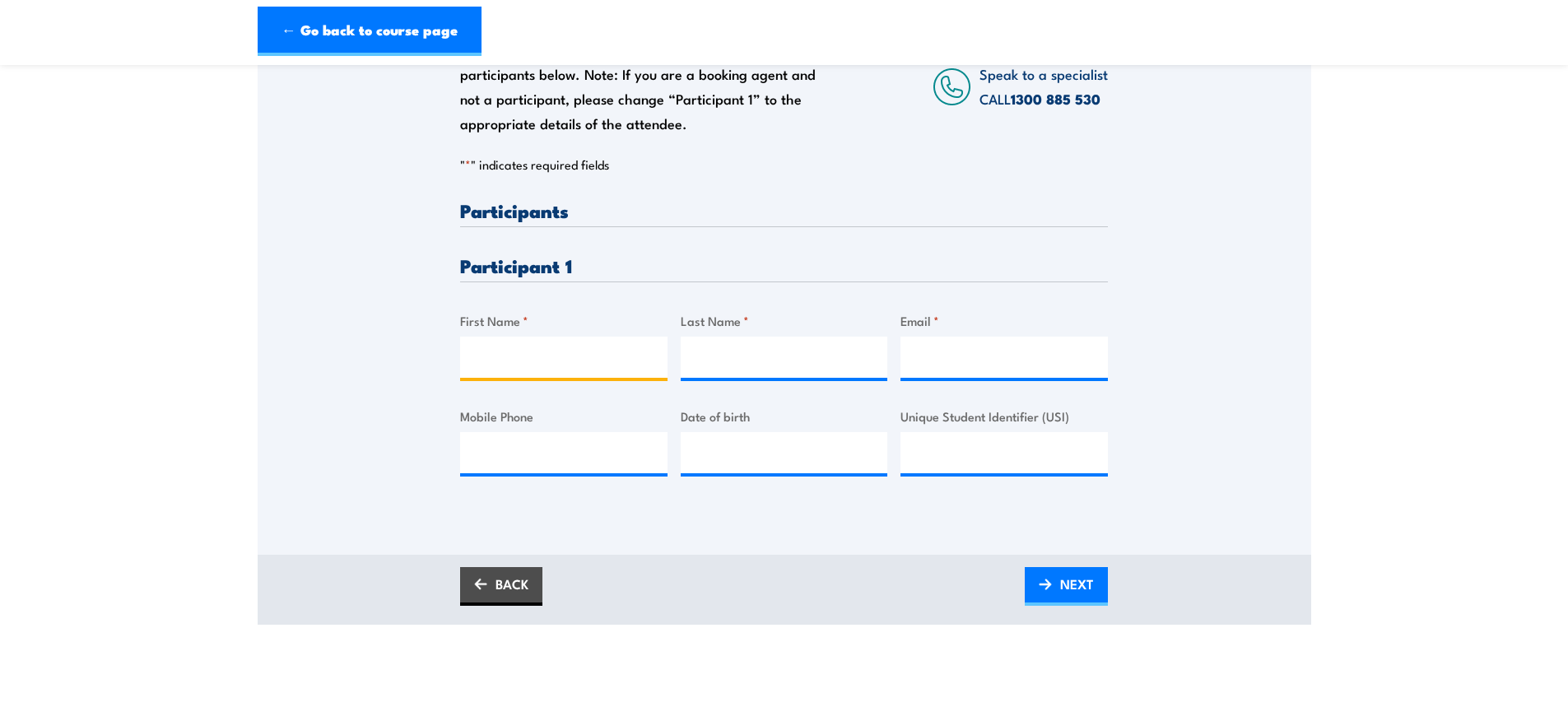
click at [535, 360] on input "First Name *" at bounding box center [564, 357] width 208 height 41
type input "Vincent"
click at [745, 354] on input "Last Name *" at bounding box center [785, 357] width 208 height 41
type input "Bazzo"
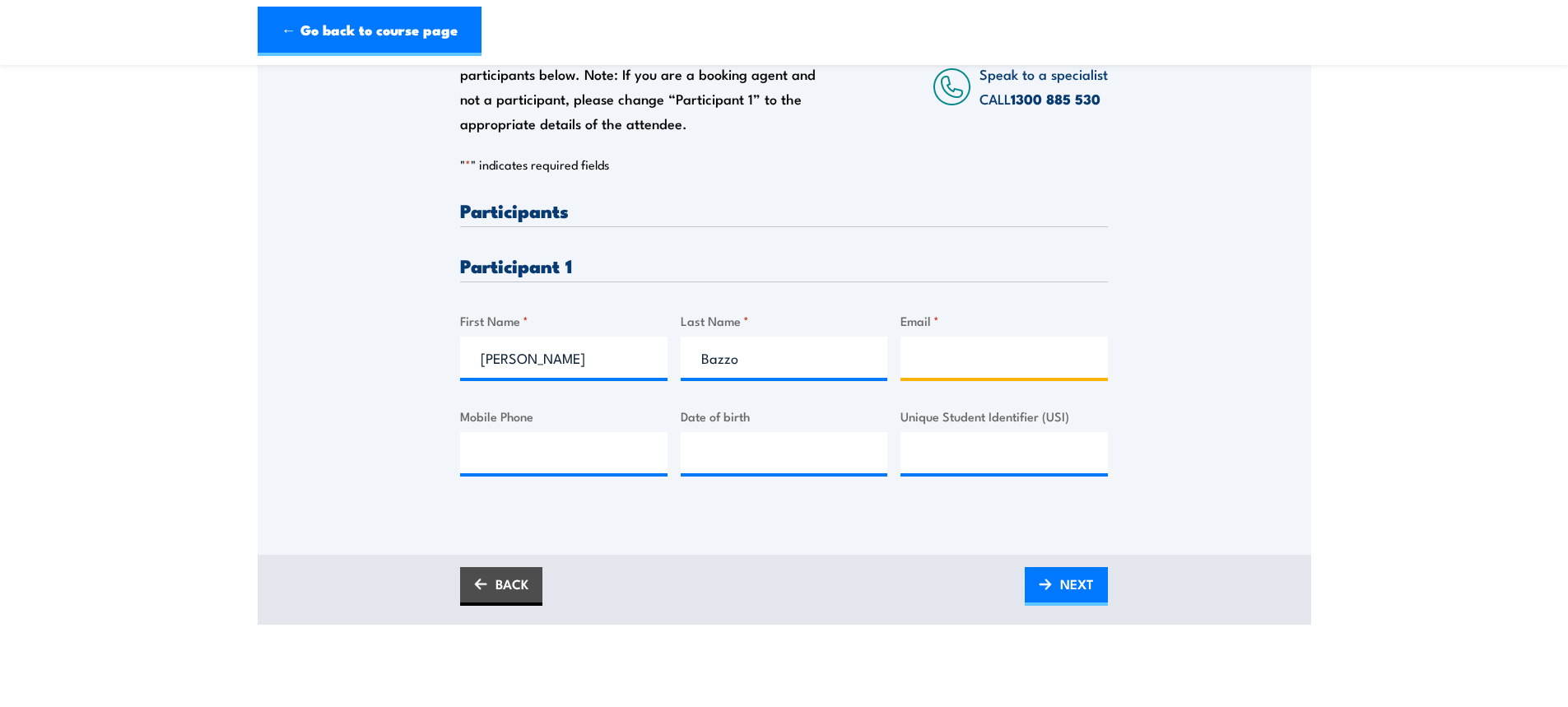
click at [917, 361] on input "Email *" at bounding box center [1005, 357] width 208 height 41
paste input "vincebazzo87@gmail.com"
type input "vincebazzo87@gmail.com"
drag, startPoint x: 532, startPoint y: 460, endPoint x: 560, endPoint y: 467, distance: 28.9
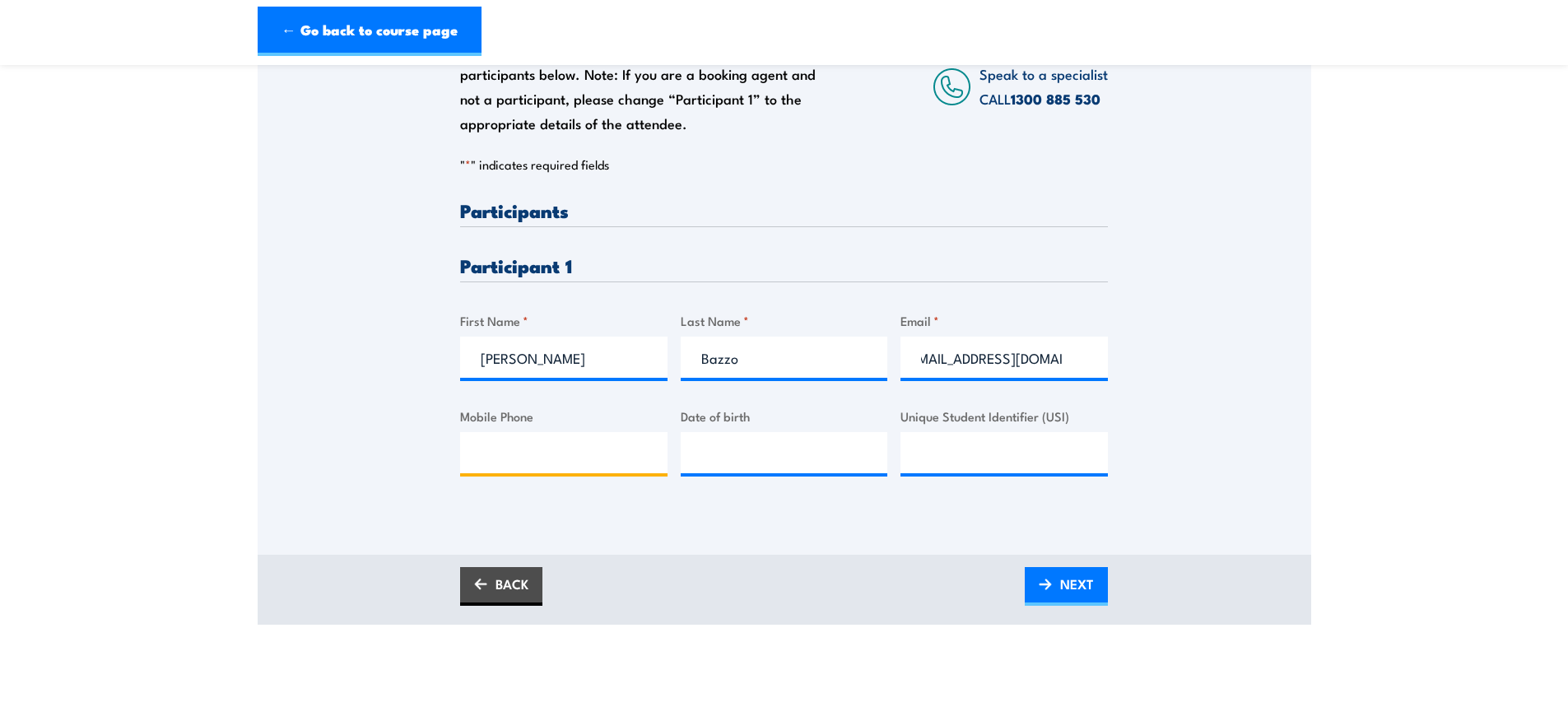
click at [532, 459] on input "Mobile Phone" at bounding box center [564, 453] width 208 height 41
click at [546, 451] on input "Mobile Phone" at bounding box center [564, 453] width 208 height 41
paste input "0400414297"
type input "0400414297"
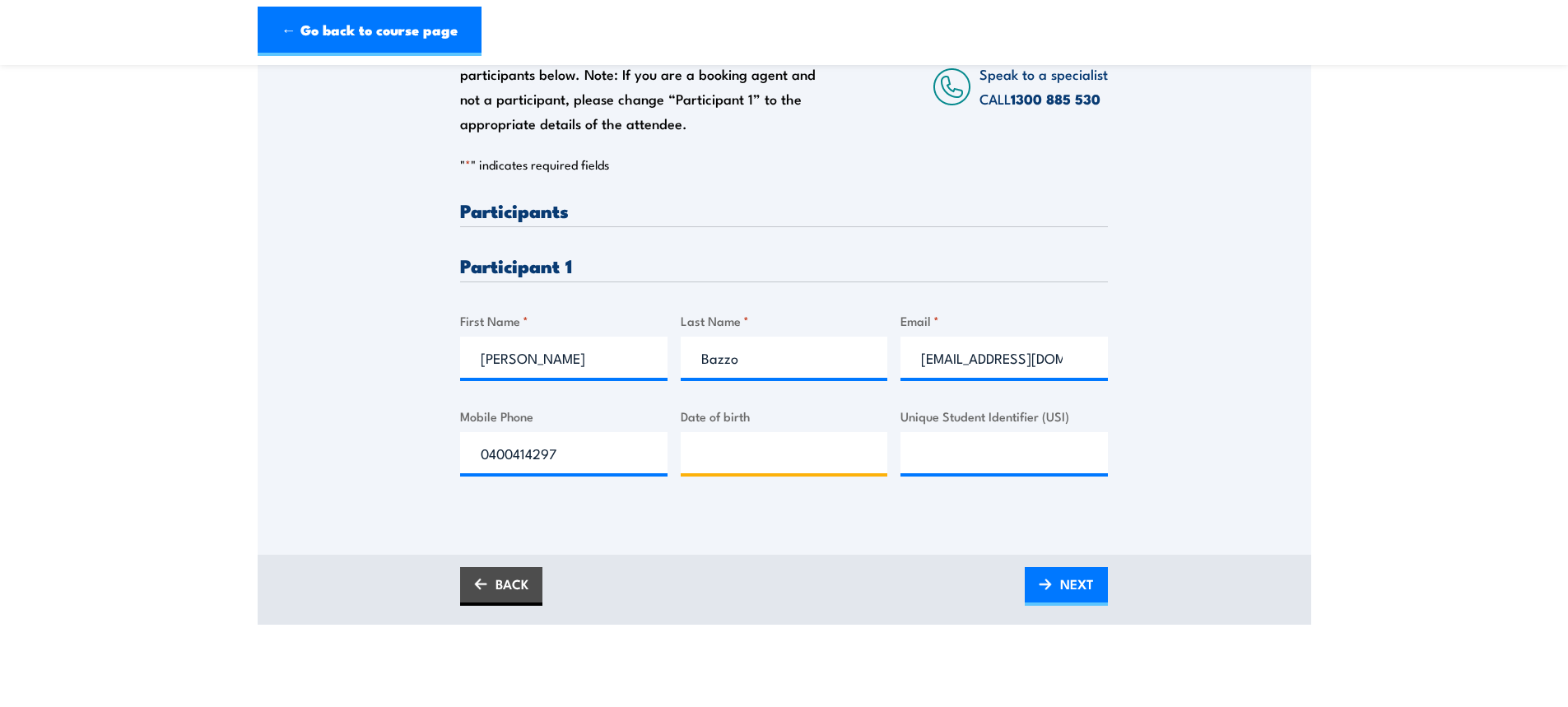
click at [791, 461] on input "Date of birth" at bounding box center [785, 453] width 208 height 41
paste input "27/08/1987"
type input "27/08/1987"
click at [922, 469] on input "Unique Student Identifier (USI)" at bounding box center [1005, 453] width 208 height 41
click at [1073, 592] on span "NEXT" at bounding box center [1077, 584] width 33 height 44
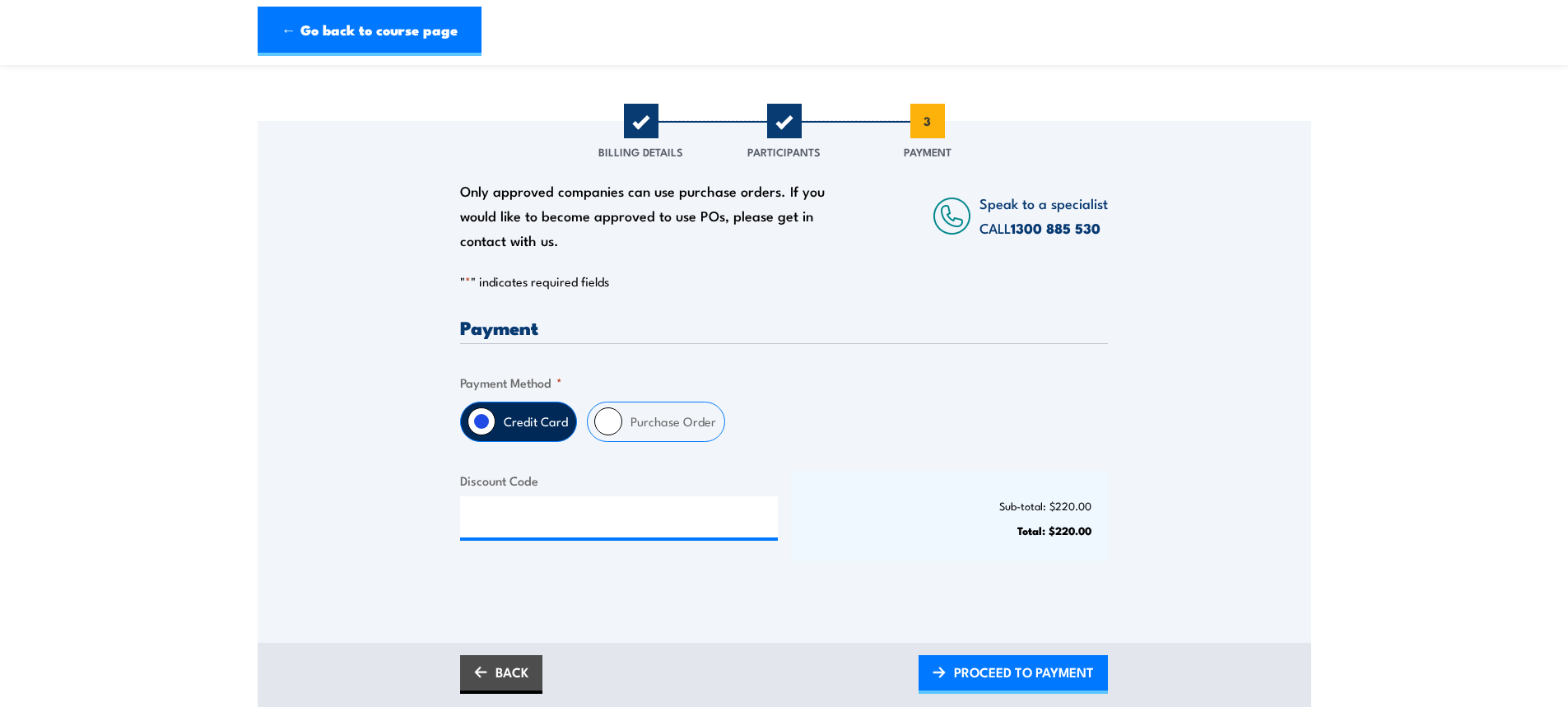
scroll to position [329, 0]
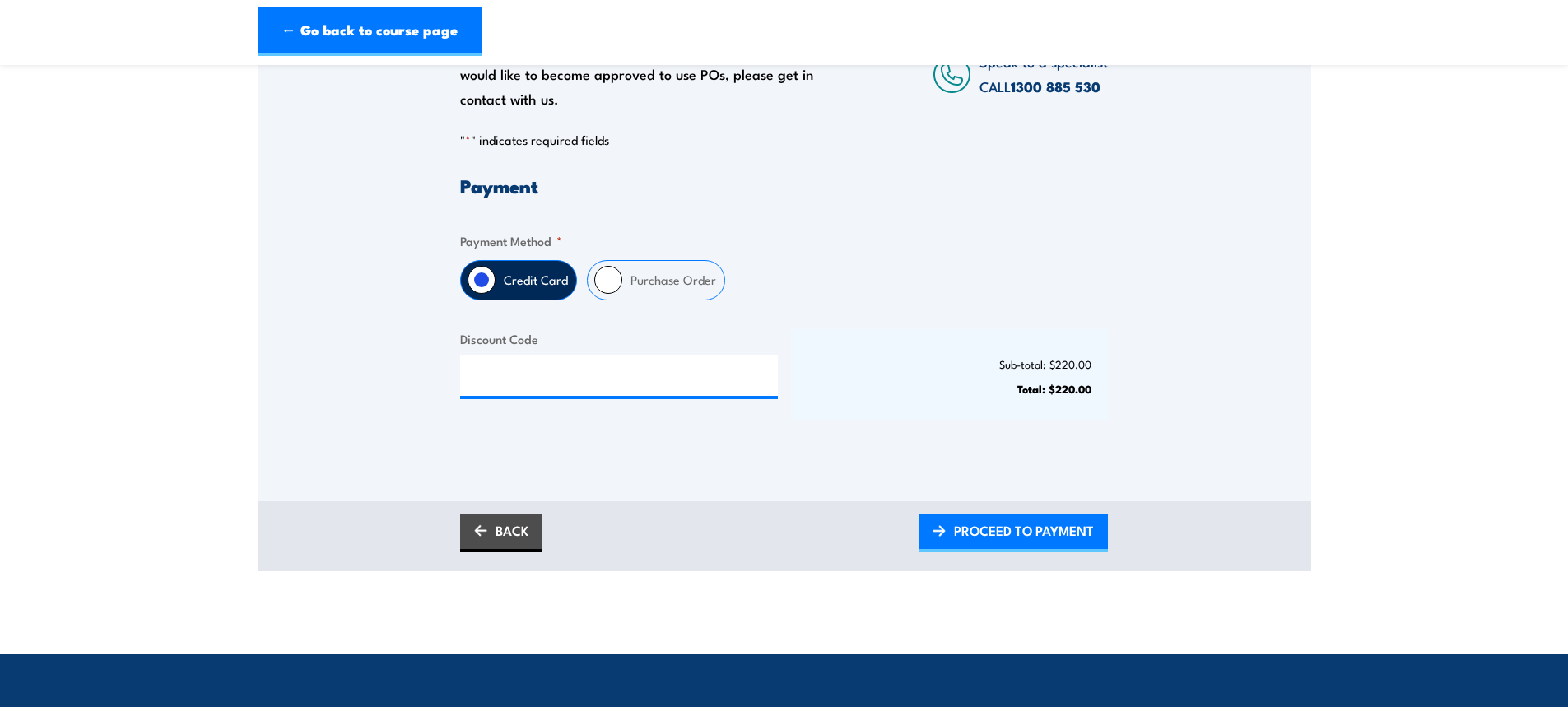
click at [605, 279] on input "Purchase Order" at bounding box center [608, 280] width 28 height 28
radio input "true"
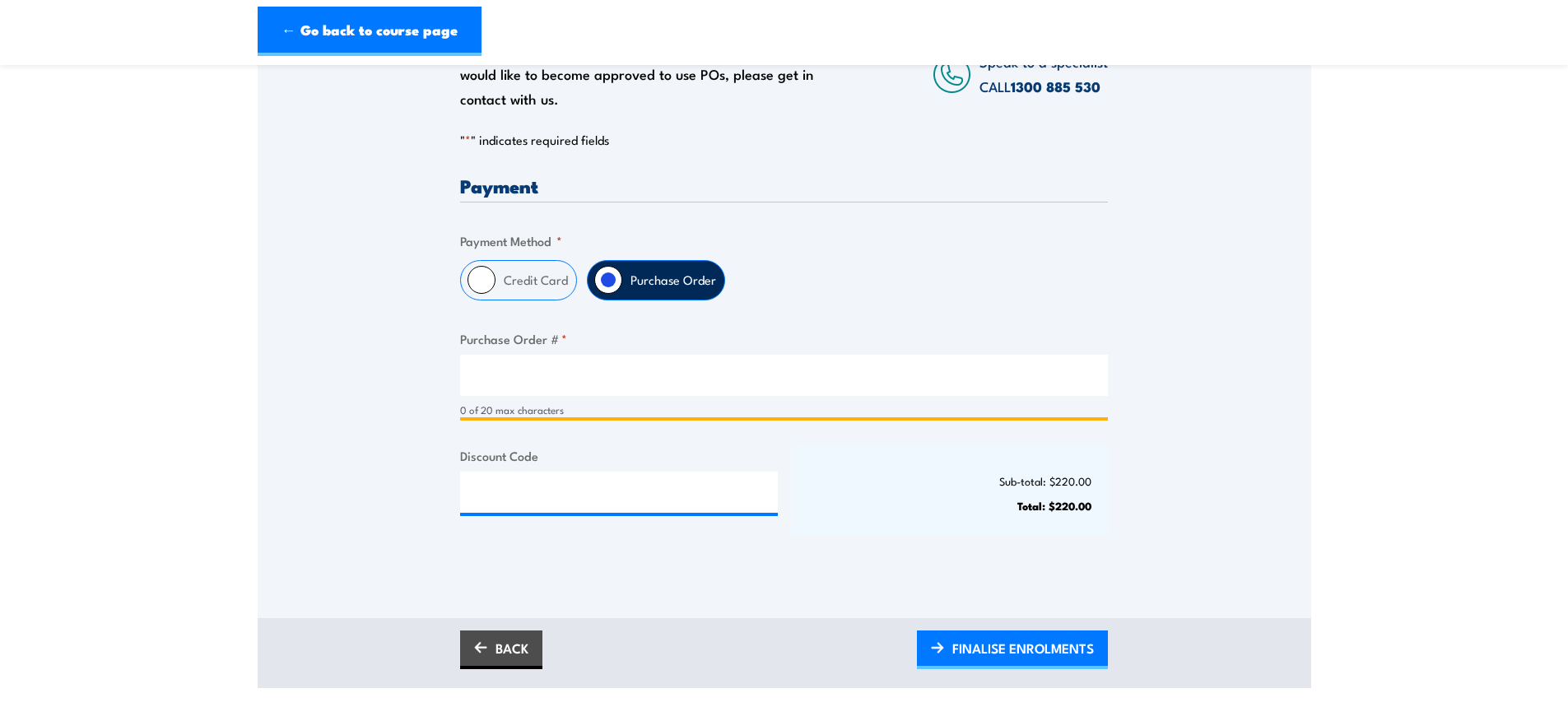
click at [580, 370] on input "Purchase Order # *" at bounding box center [784, 375] width 647 height 41
paste input "PO139791"
drag, startPoint x: 492, startPoint y: 371, endPoint x: 515, endPoint y: 375, distance: 23.3
click at [493, 371] on input "PO139791" at bounding box center [784, 375] width 647 height 41
type input "PO-139791"
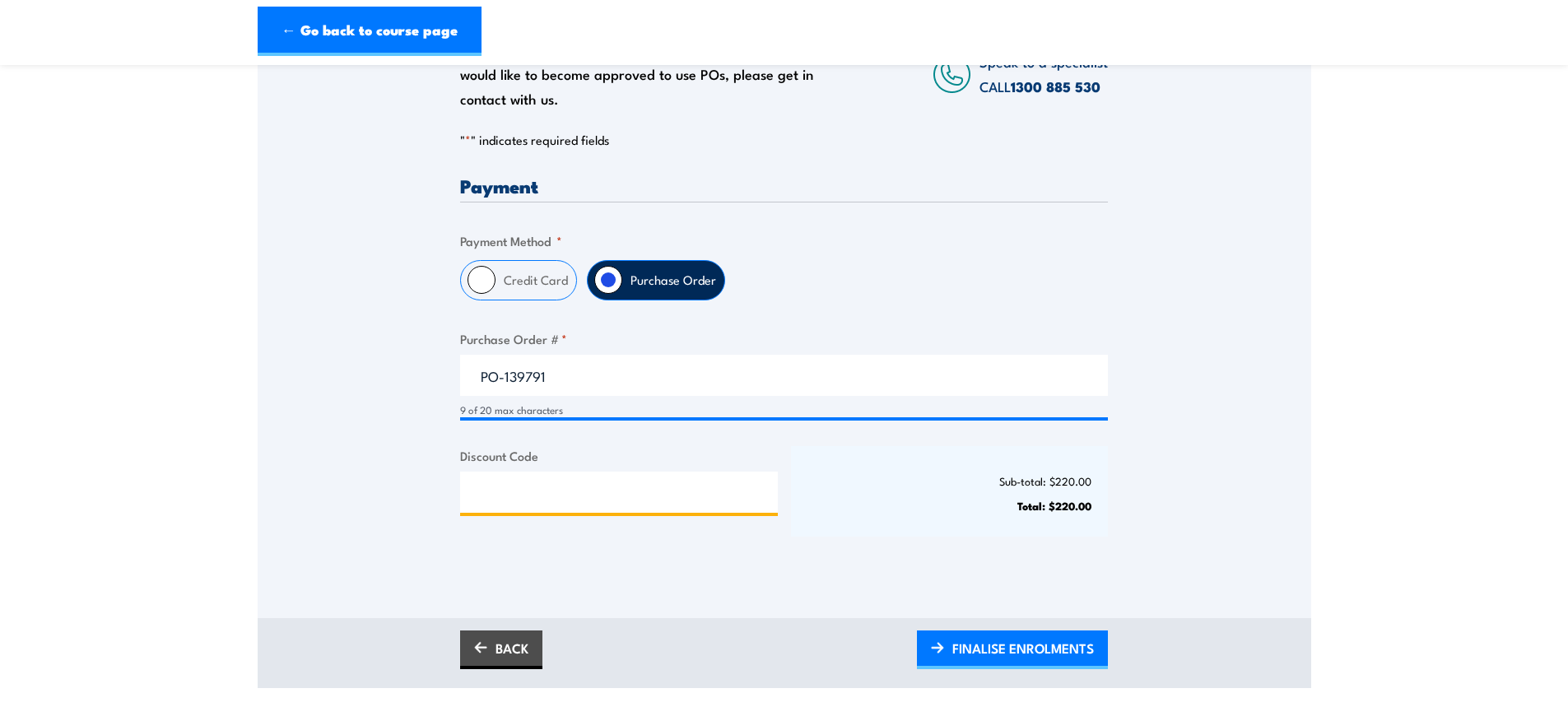
click at [633, 503] on input "Discount Code" at bounding box center [619, 492] width 318 height 41
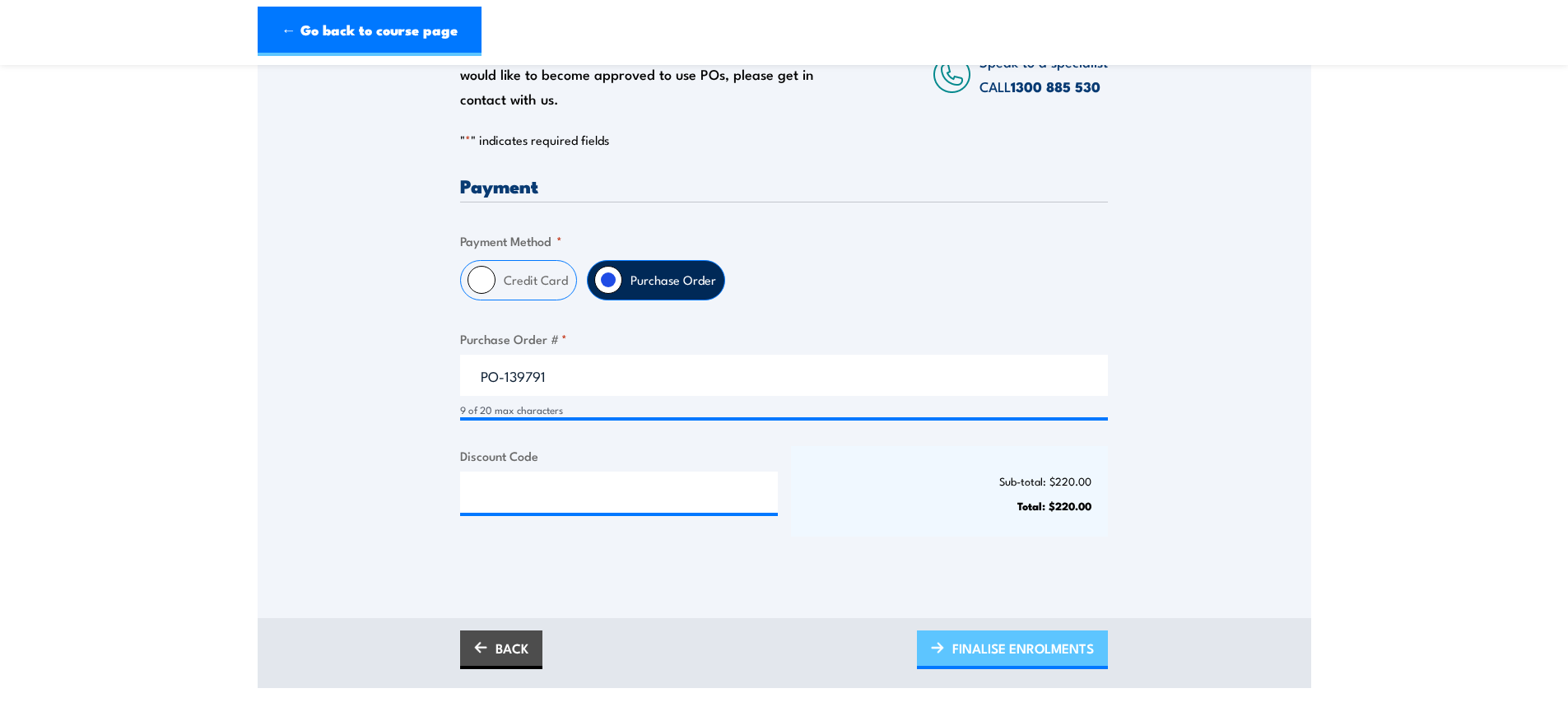
click at [1017, 662] on span "FINALISE ENROLMENTS" at bounding box center [1023, 648] width 142 height 44
click at [1077, 645] on span "PLEASE WAIT..." at bounding box center [1048, 648] width 91 height 44
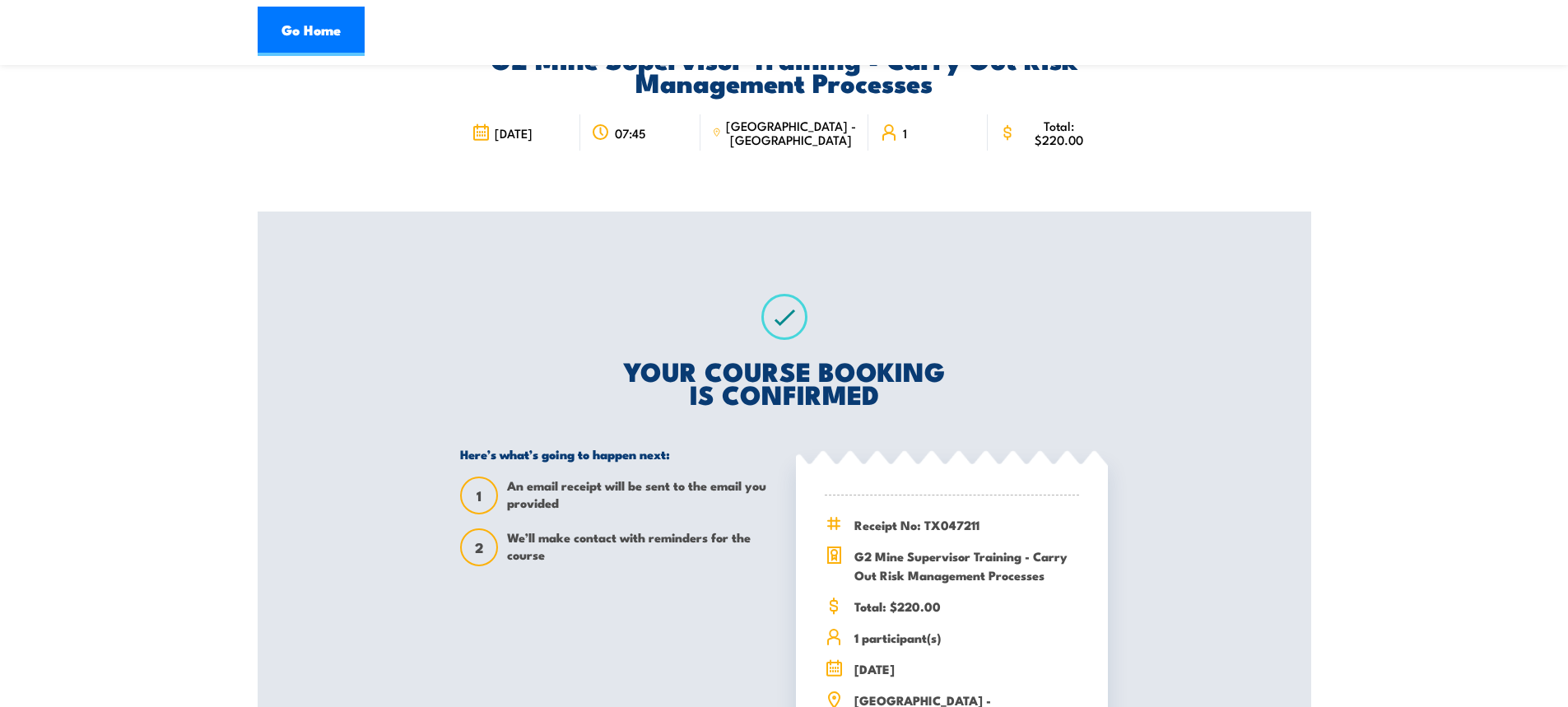
scroll to position [247, 0]
